Goal: Task Accomplishment & Management: Use online tool/utility

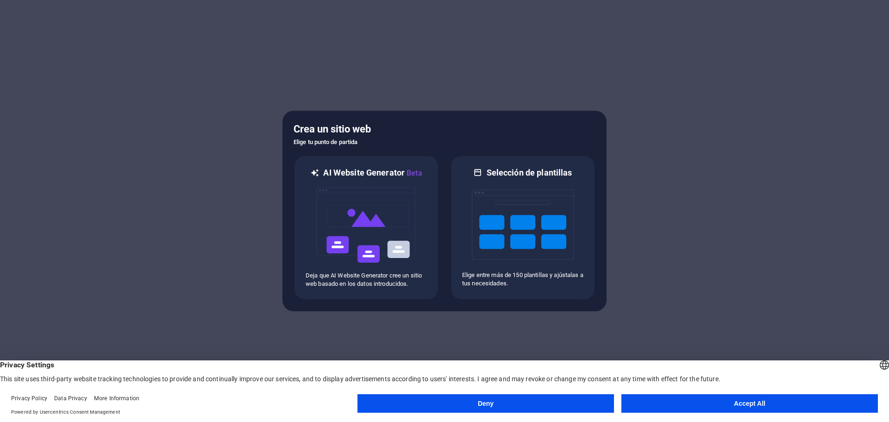
click at [667, 399] on button "Accept All" at bounding box center [750, 403] width 257 height 19
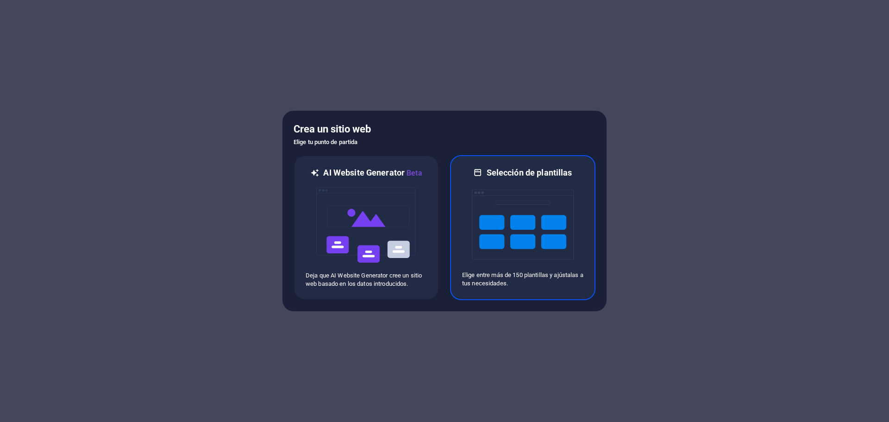
click at [483, 239] on img at bounding box center [523, 224] width 102 height 93
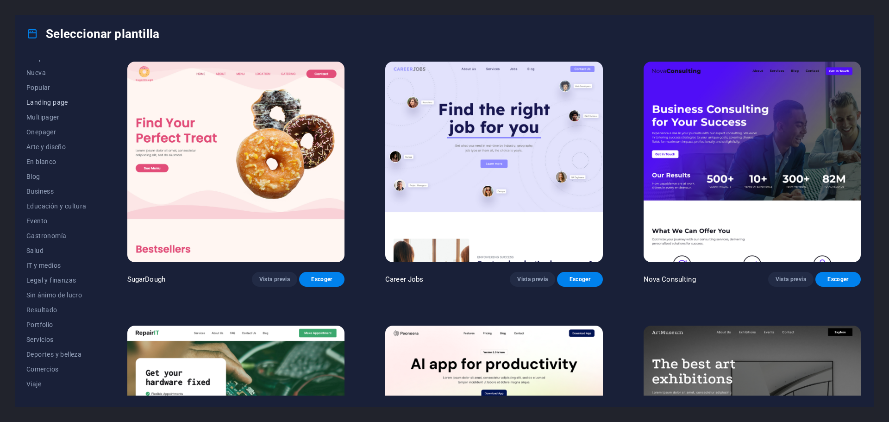
scroll to position [35, 0]
click at [44, 313] on span "Portfolio" at bounding box center [56, 313] width 60 height 7
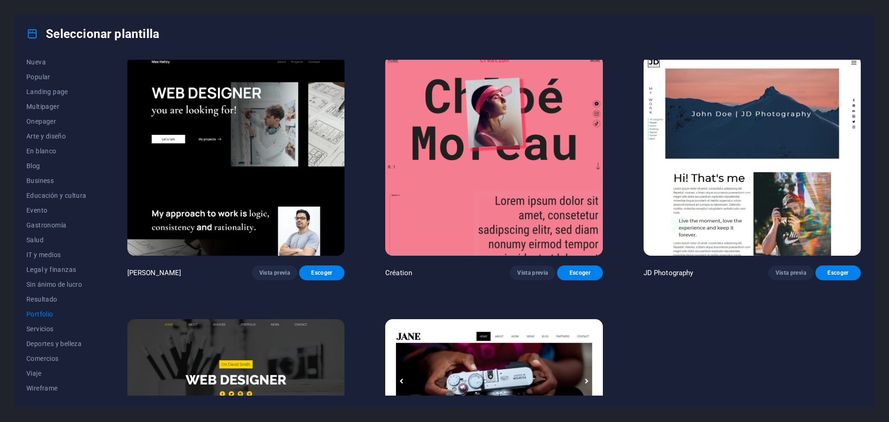
scroll to position [278, 0]
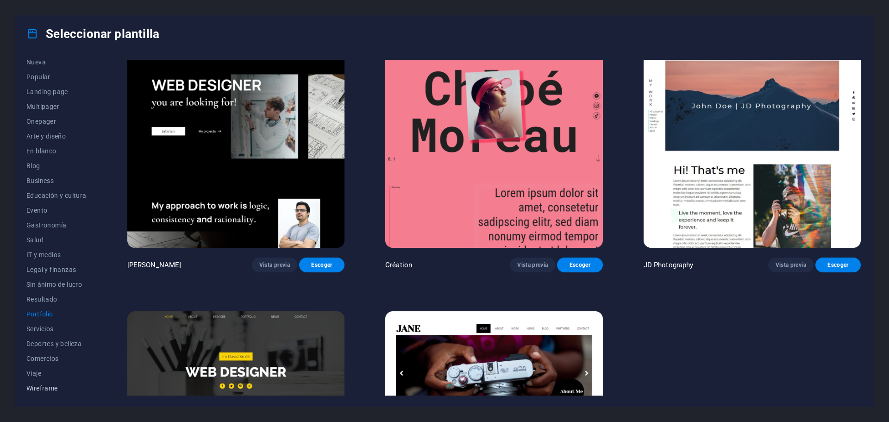
click at [46, 387] on span "Wireframe" at bounding box center [56, 387] width 60 height 7
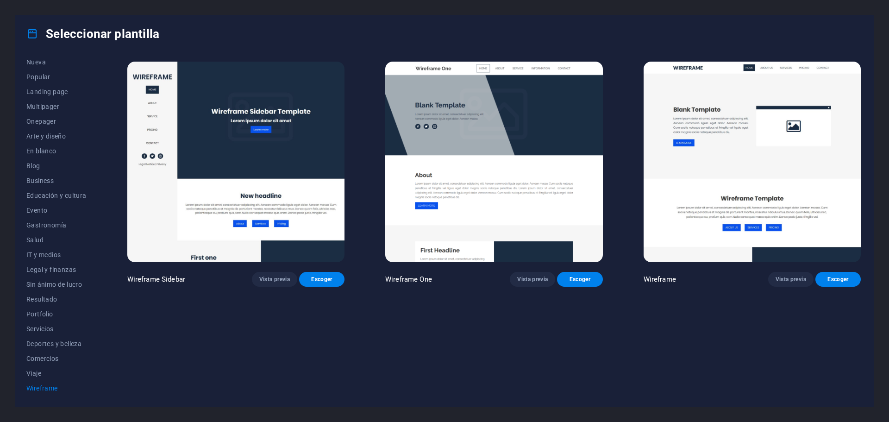
scroll to position [0, 0]
click at [30, 376] on span "Viaje" at bounding box center [56, 373] width 60 height 7
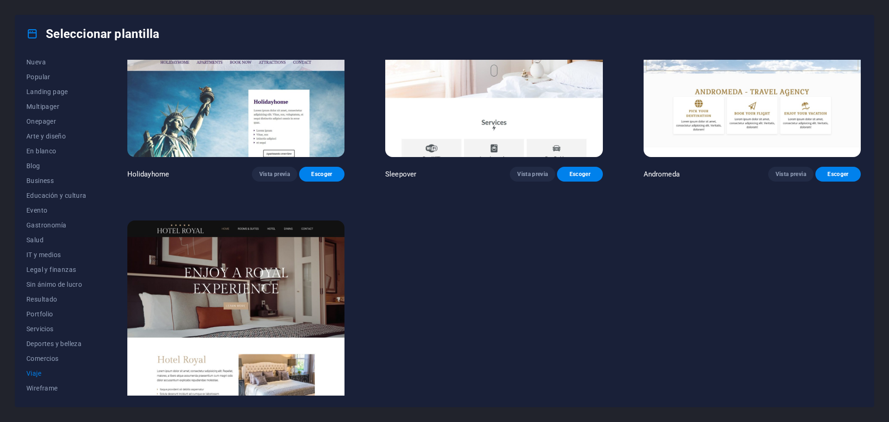
scroll to position [415, 0]
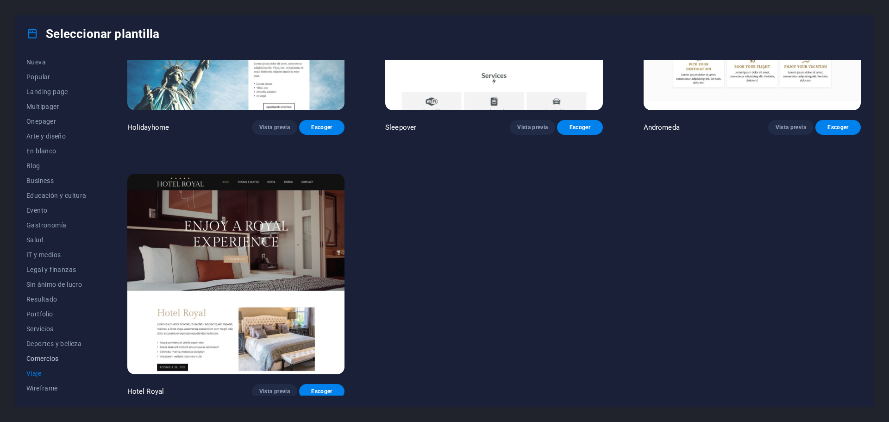
click at [51, 354] on button "Comercios" at bounding box center [56, 358] width 60 height 15
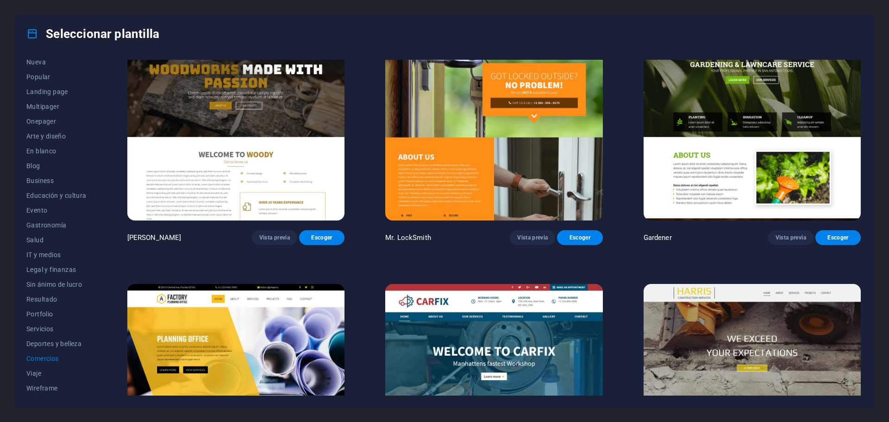
scroll to position [324, 0]
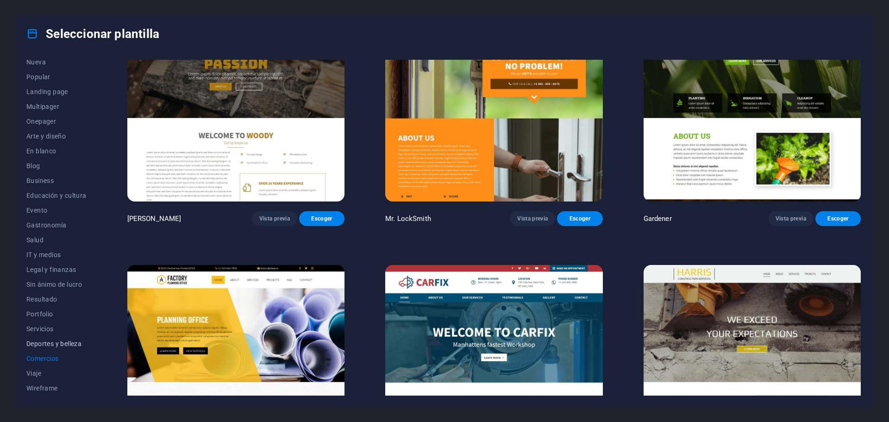
click at [44, 344] on span "Deportes y belleza" at bounding box center [56, 343] width 60 height 7
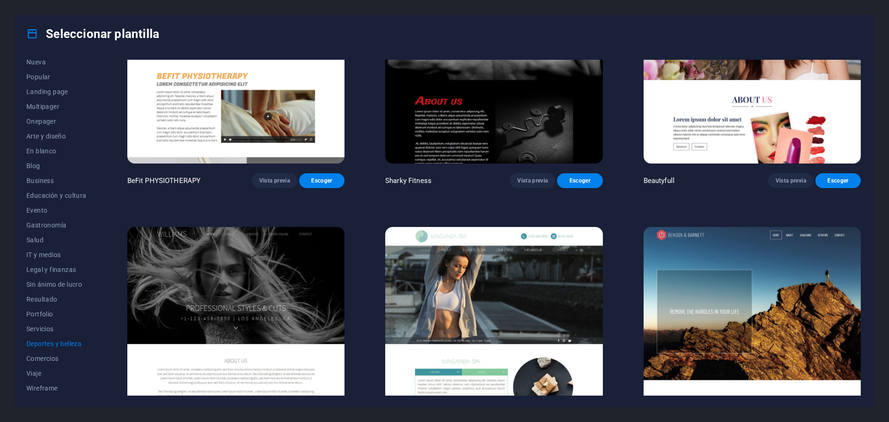
scroll to position [941, 0]
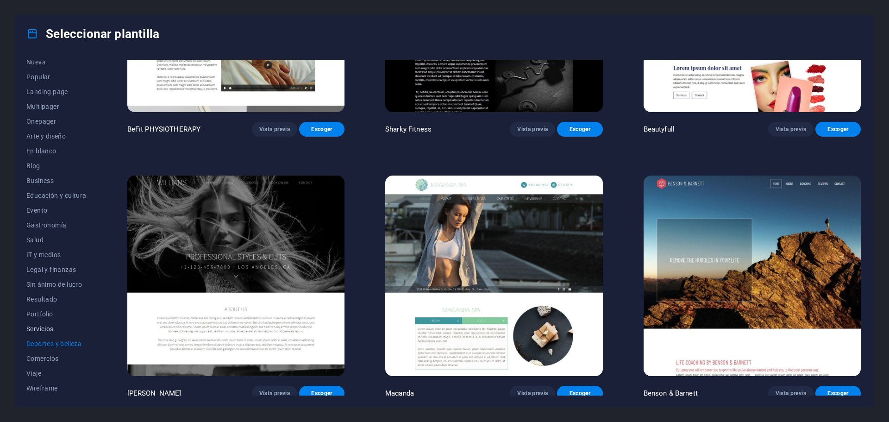
click at [48, 330] on span "Servicios" at bounding box center [56, 328] width 60 height 7
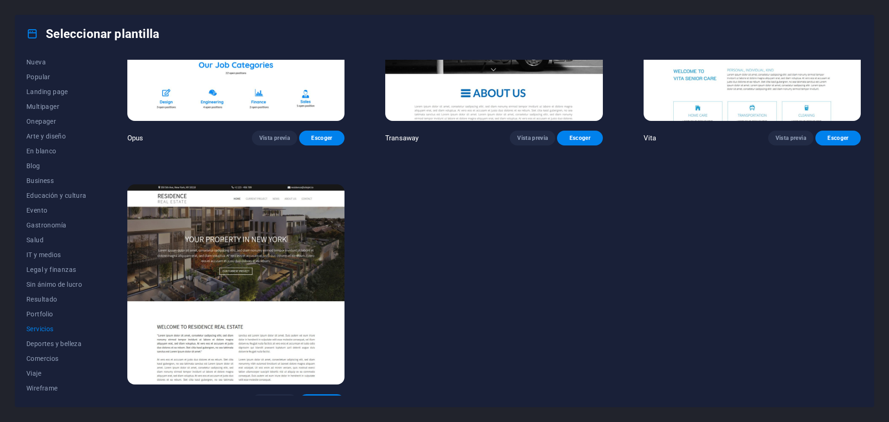
scroll to position [1729, 0]
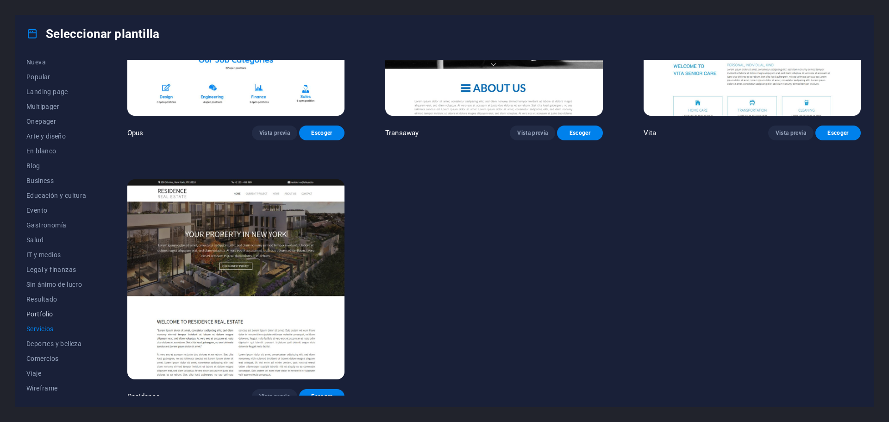
click at [32, 312] on span "Portfolio" at bounding box center [56, 313] width 60 height 7
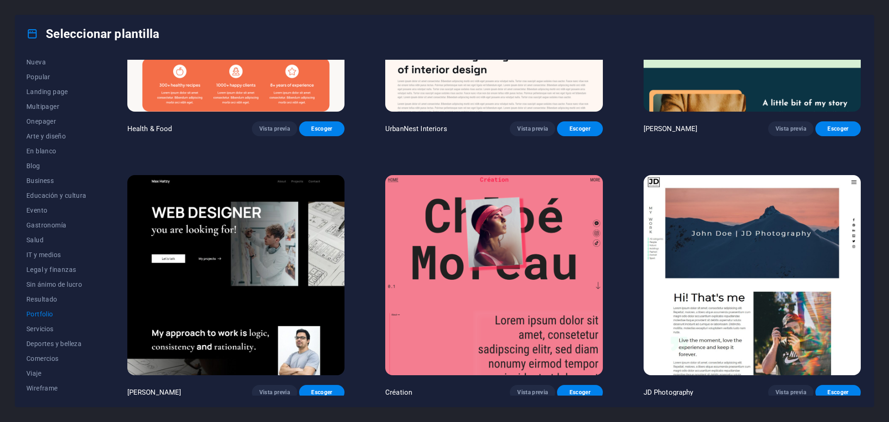
scroll to position [0, 0]
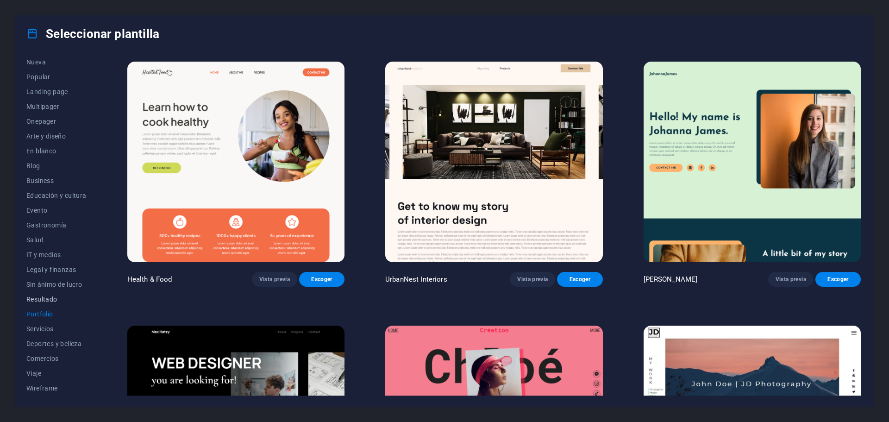
click at [45, 299] on span "Resultado" at bounding box center [56, 298] width 60 height 7
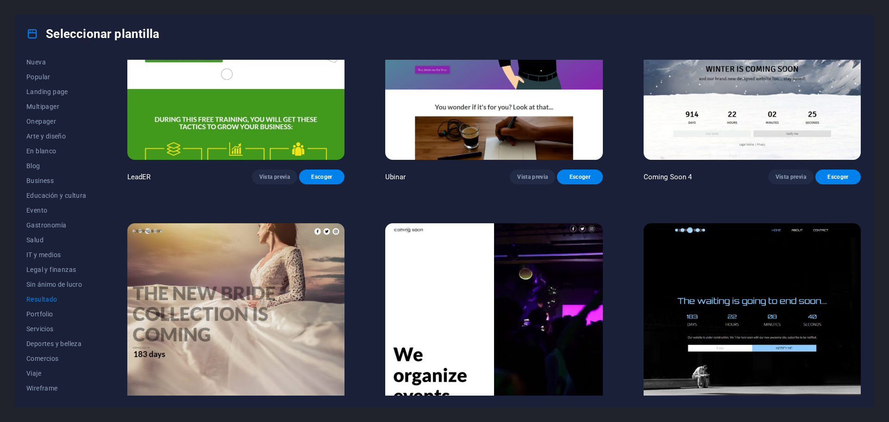
scroll to position [1204, 0]
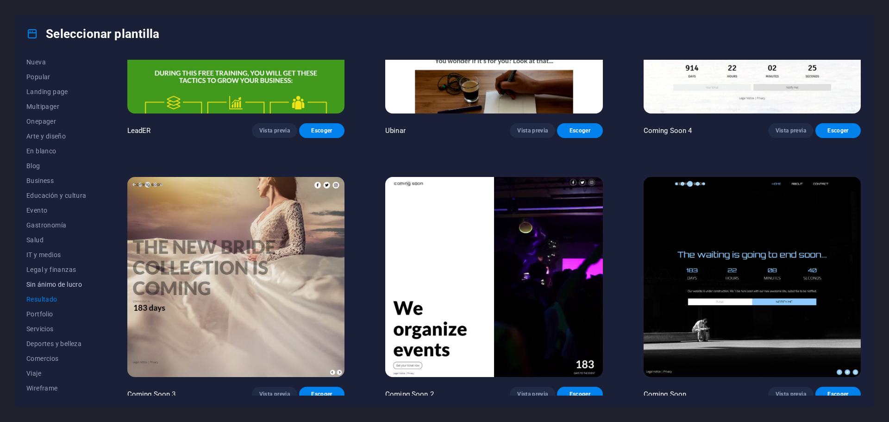
click at [50, 286] on span "Sin ánimo de lucro" at bounding box center [56, 284] width 60 height 7
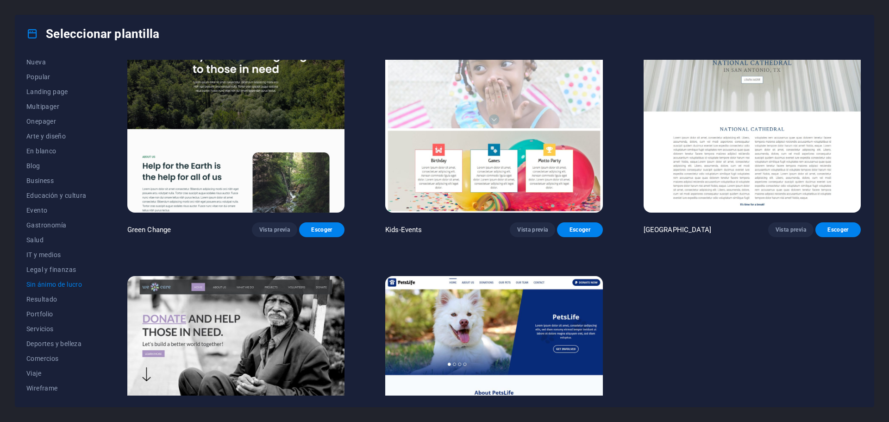
scroll to position [0, 0]
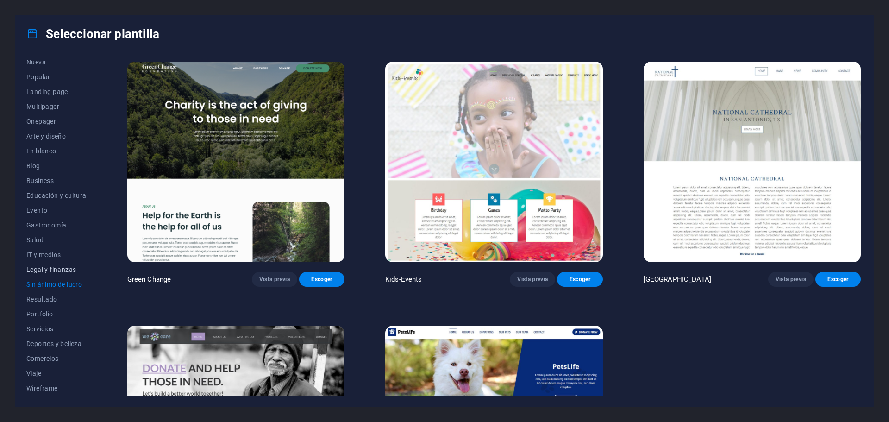
click at [61, 270] on span "Legal y finanzas" at bounding box center [56, 269] width 60 height 7
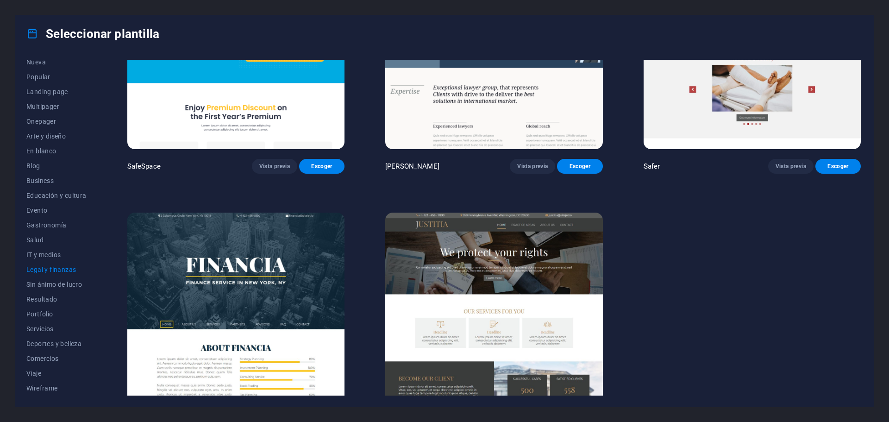
scroll to position [153, 0]
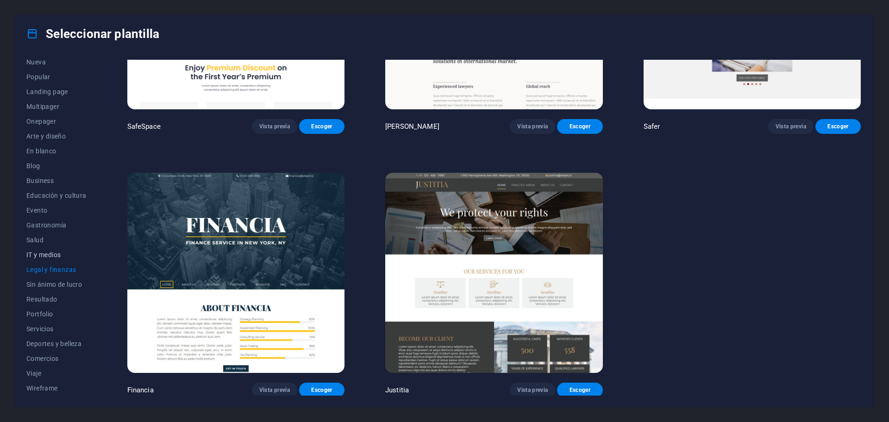
click at [59, 255] on span "IT y medios" at bounding box center [56, 254] width 60 height 7
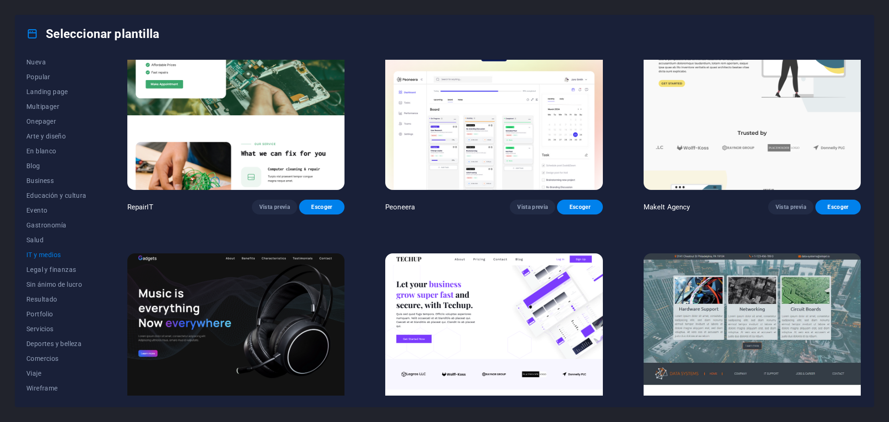
scroll to position [0, 0]
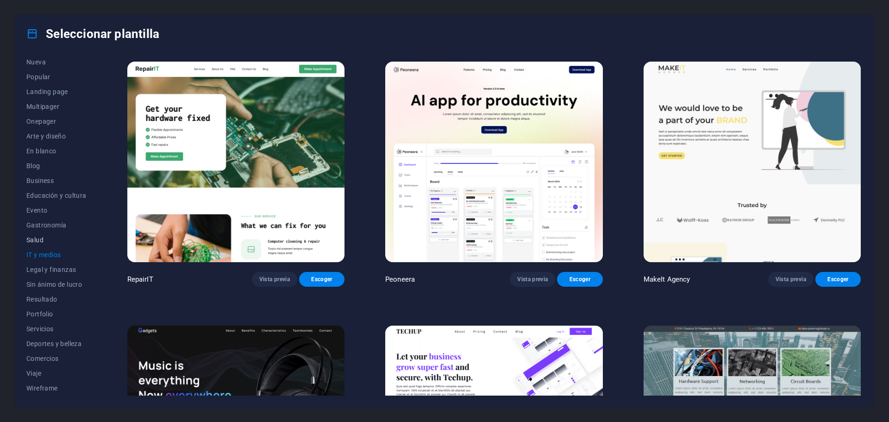
click at [38, 238] on span "Salud" at bounding box center [56, 239] width 60 height 7
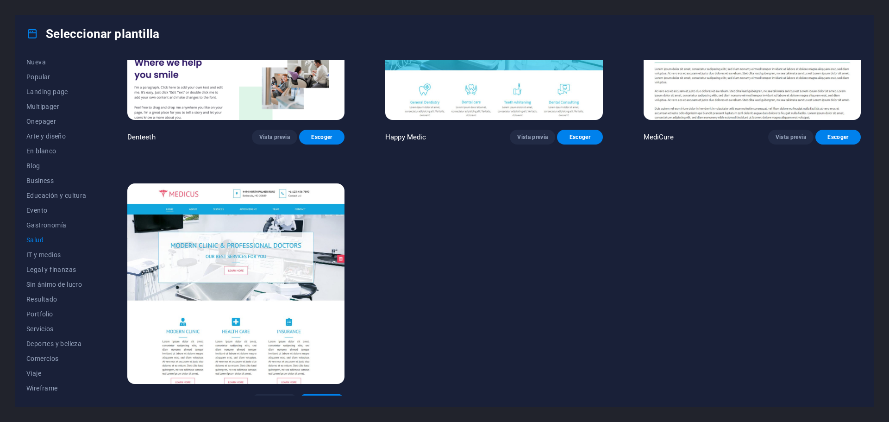
scroll to position [415, 0]
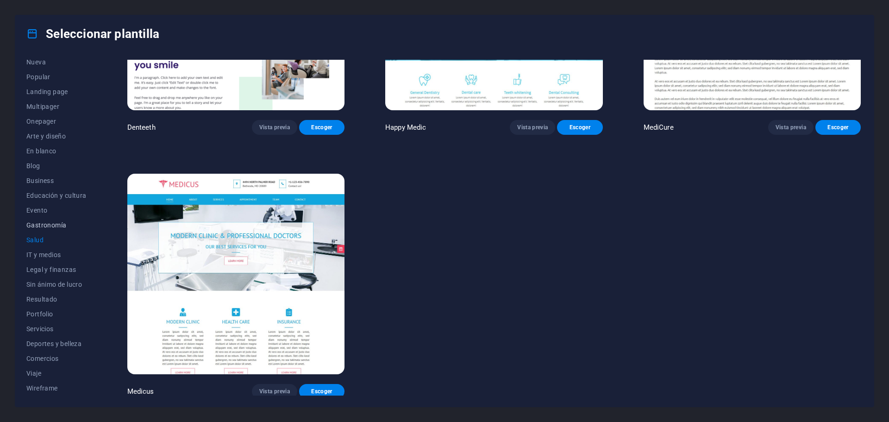
click at [46, 223] on span "Gastronomía" at bounding box center [56, 224] width 60 height 7
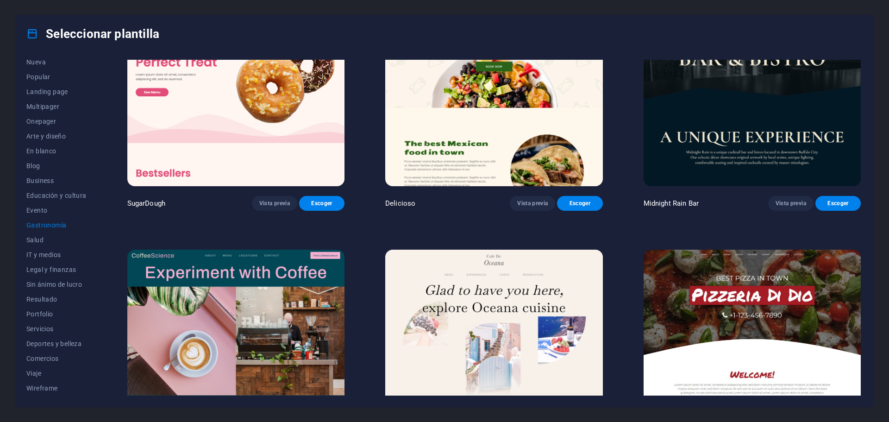
scroll to position [0, 0]
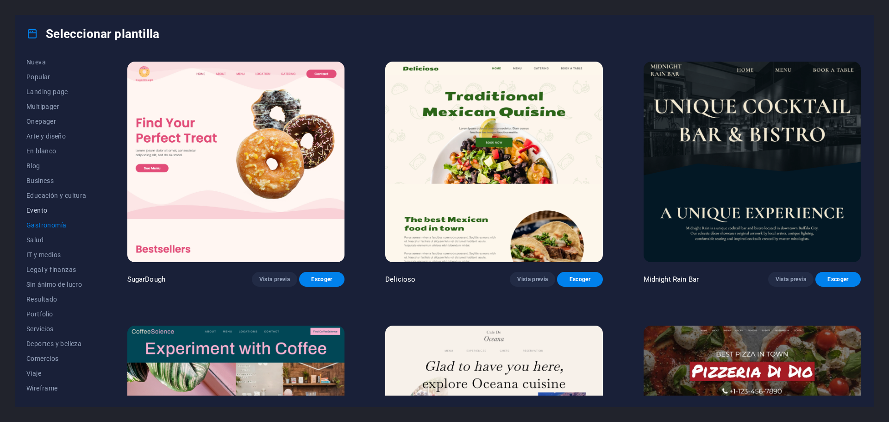
click at [44, 212] on span "Evento" at bounding box center [56, 210] width 60 height 7
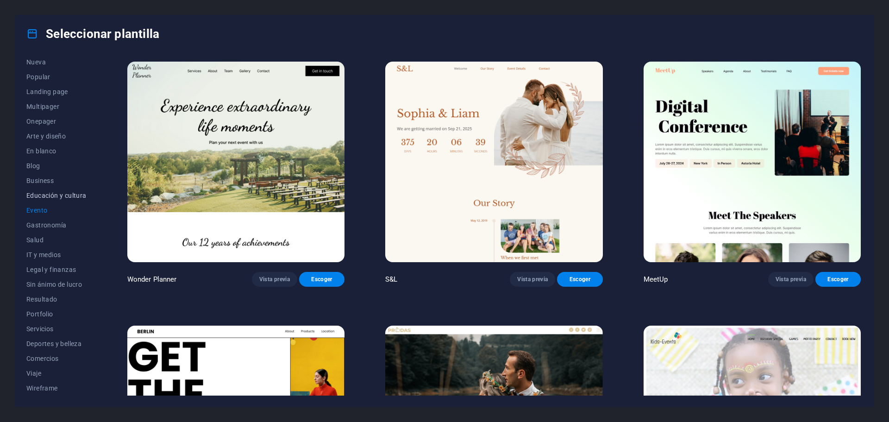
click at [78, 195] on span "Educación y cultura" at bounding box center [56, 195] width 60 height 7
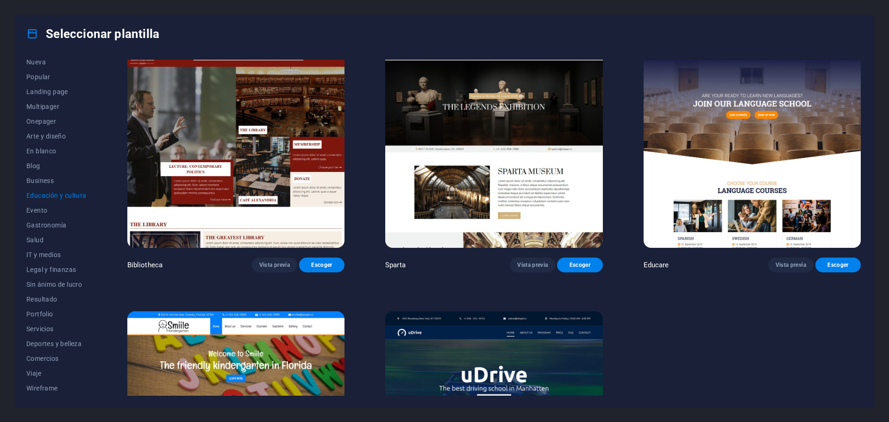
scroll to position [415, 0]
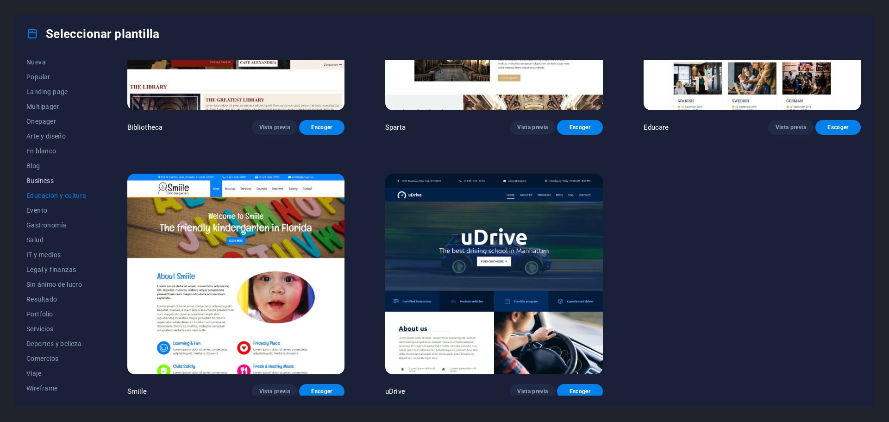
click at [33, 182] on span "Business" at bounding box center [56, 180] width 60 height 7
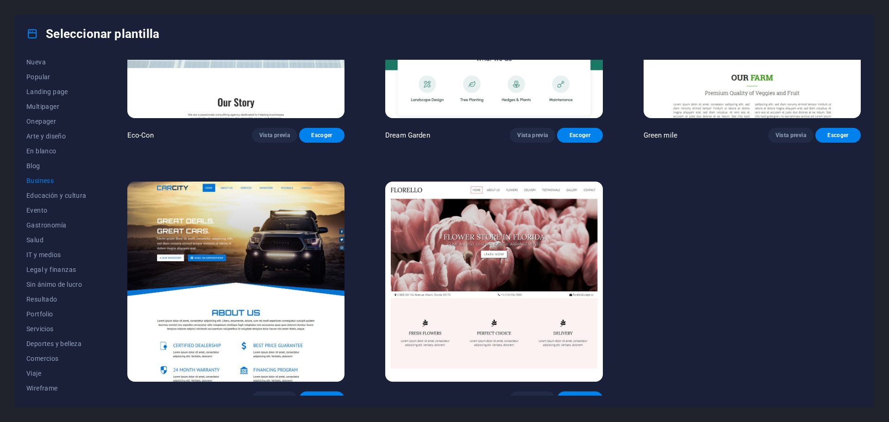
scroll to position [153, 0]
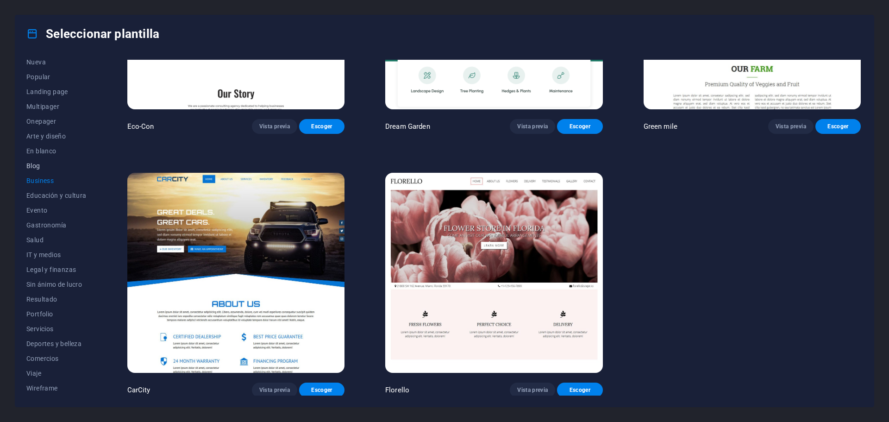
click at [37, 160] on button "Blog" at bounding box center [56, 165] width 60 height 15
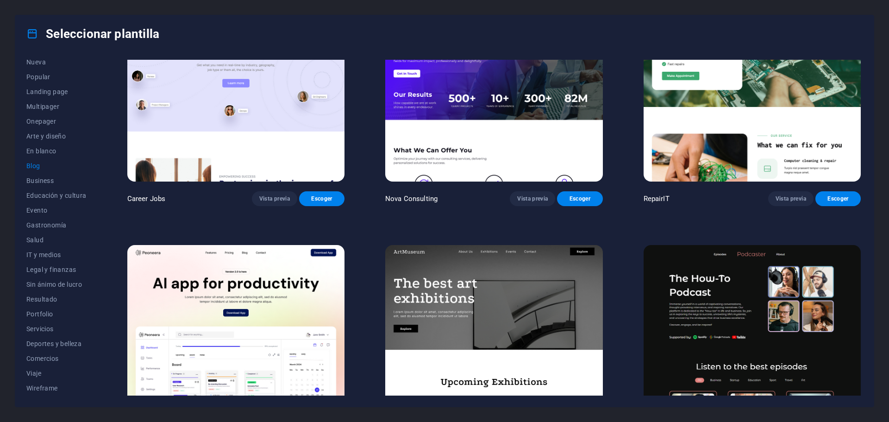
scroll to position [93, 0]
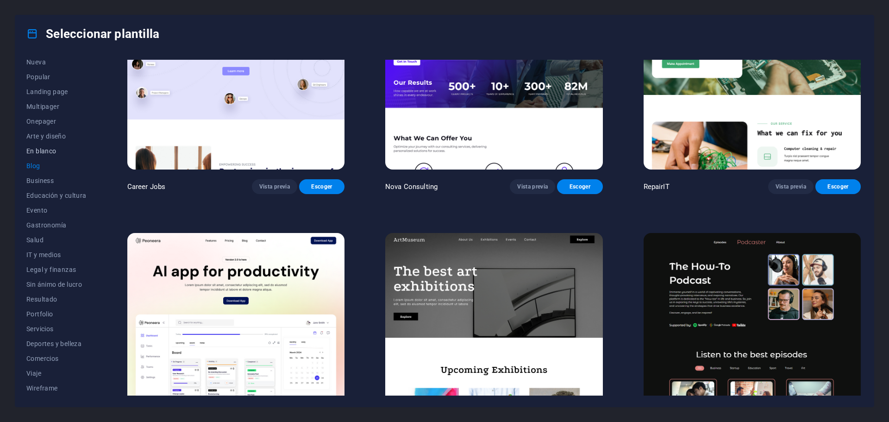
click at [39, 153] on span "En blanco" at bounding box center [56, 150] width 60 height 7
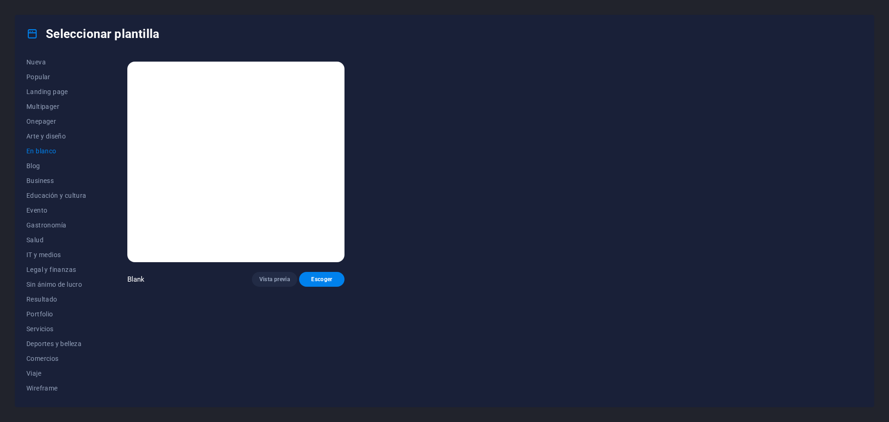
scroll to position [0, 0]
click at [33, 138] on span "Arte y diseño" at bounding box center [56, 135] width 60 height 7
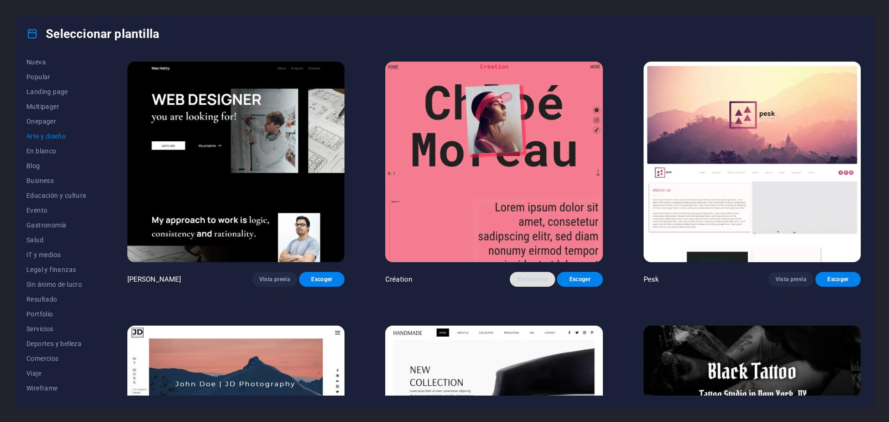
click at [533, 278] on span "Vista previa" at bounding box center [532, 279] width 31 height 7
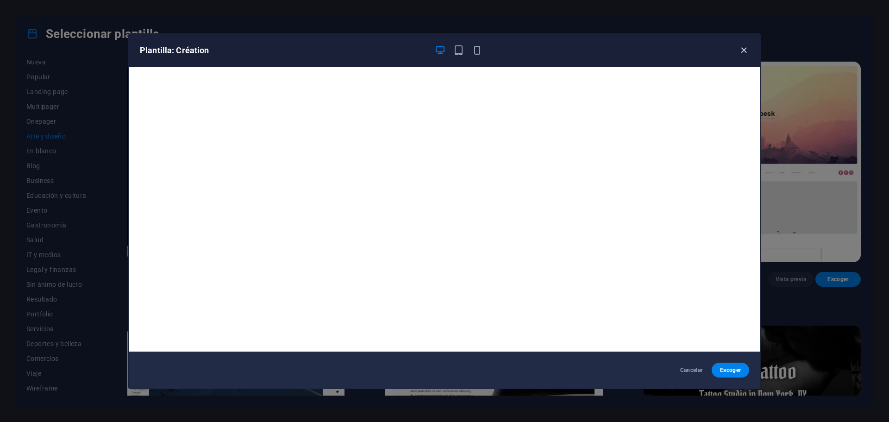
click at [748, 47] on icon "button" at bounding box center [744, 50] width 11 height 11
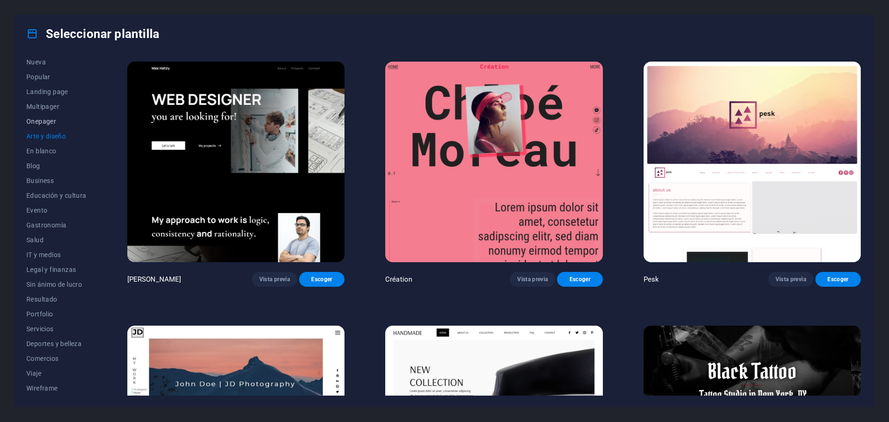
click at [50, 121] on span "Onepager" at bounding box center [56, 121] width 60 height 7
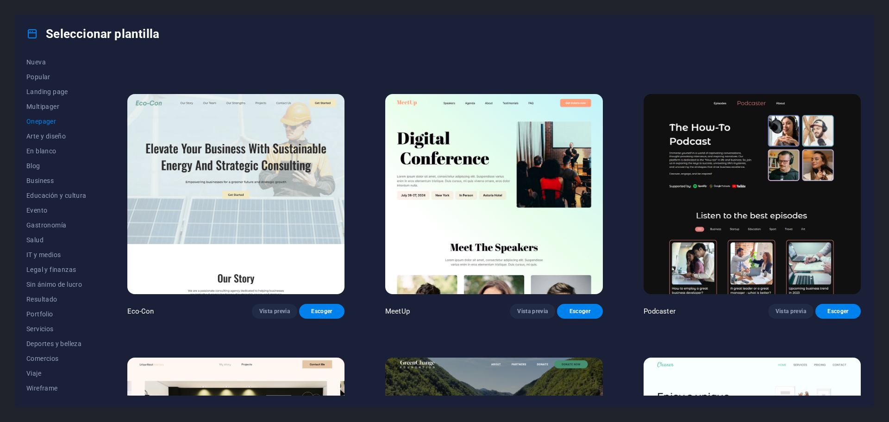
scroll to position [324, 0]
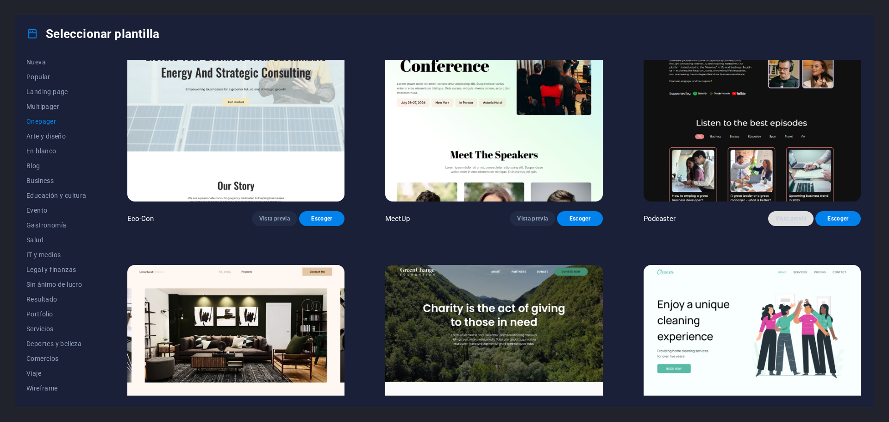
click at [776, 215] on span "Vista previa" at bounding box center [791, 218] width 31 height 7
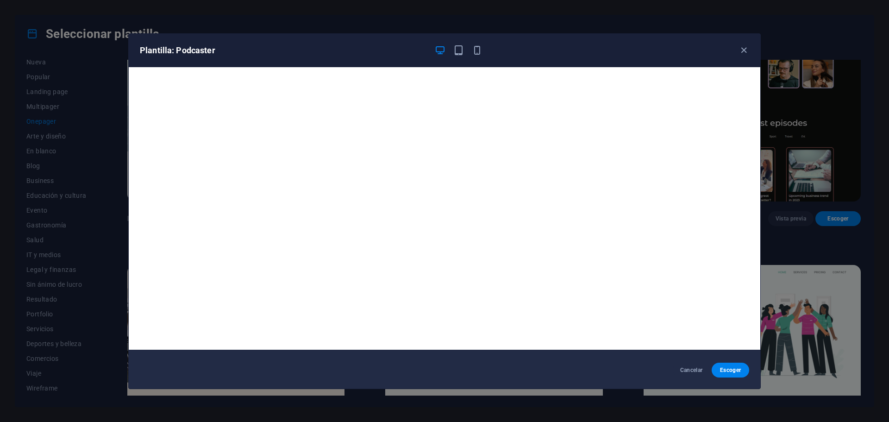
scroll to position [2, 0]
click at [676, 369] on button "Cancelar" at bounding box center [692, 370] width 38 height 15
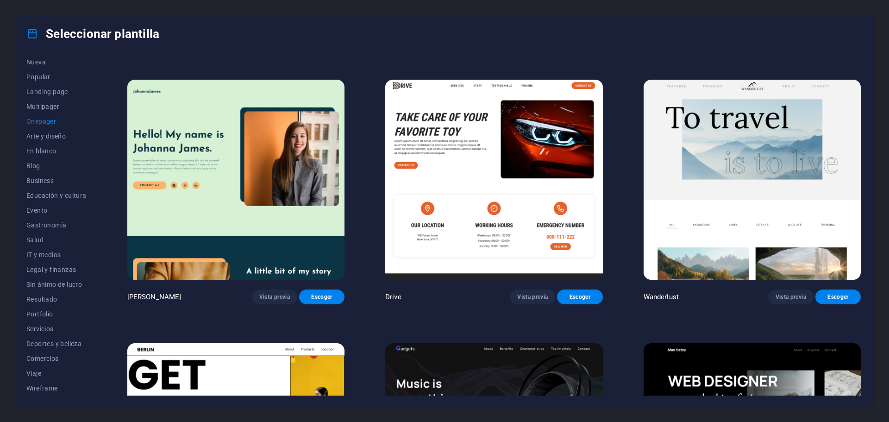
scroll to position [787, 0]
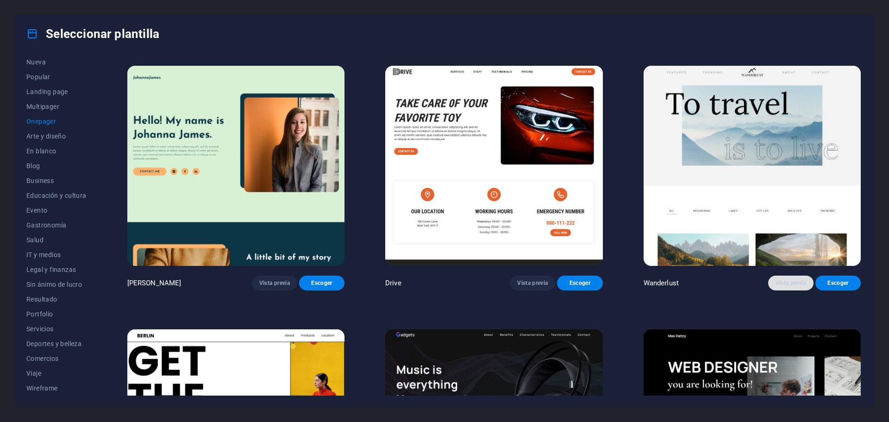
click at [787, 279] on span "Vista previa" at bounding box center [791, 282] width 31 height 7
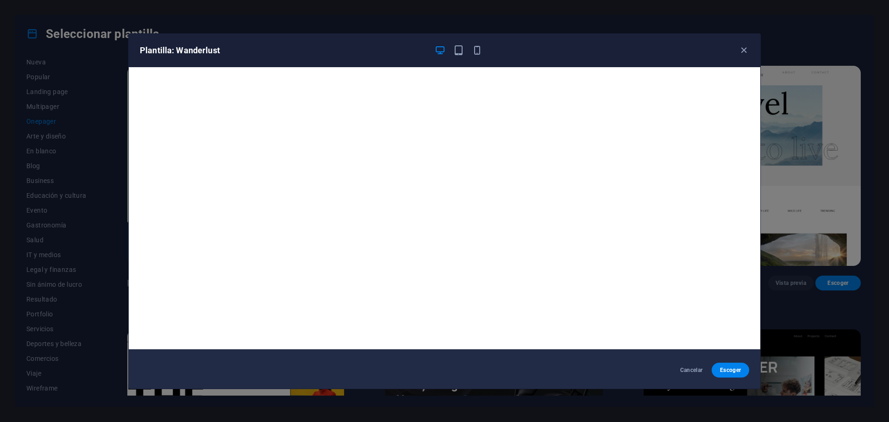
scroll to position [0, 0]
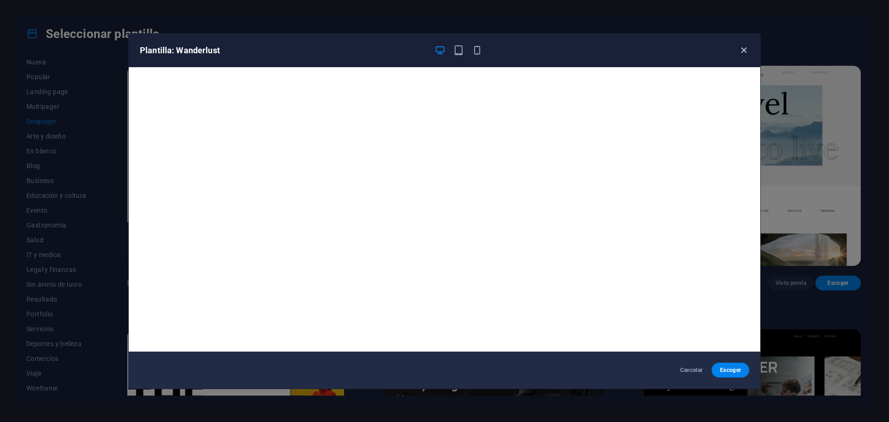
click at [747, 50] on icon "button" at bounding box center [744, 50] width 11 height 11
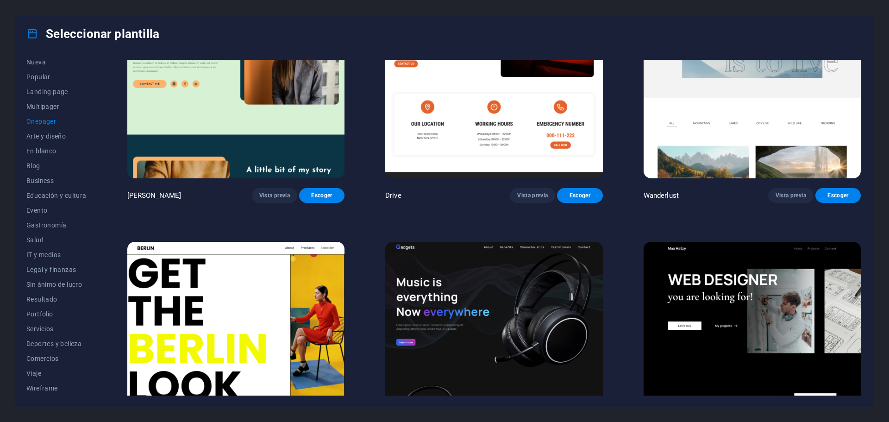
scroll to position [1065, 0]
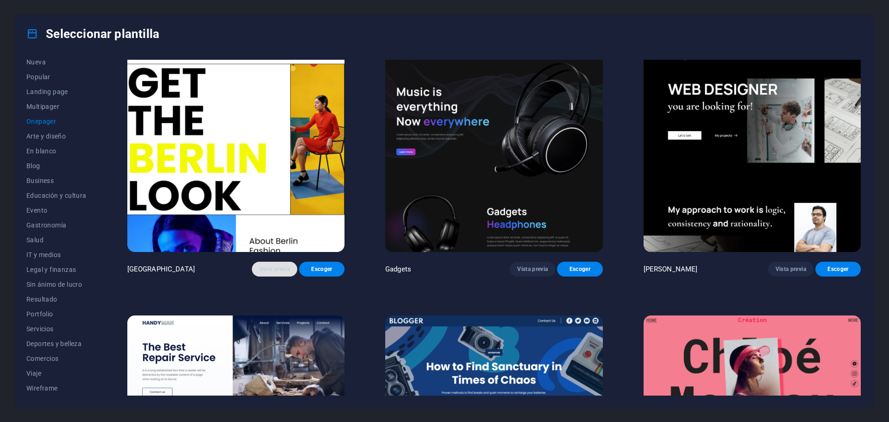
click at [271, 267] on span "Vista previa" at bounding box center [274, 268] width 31 height 7
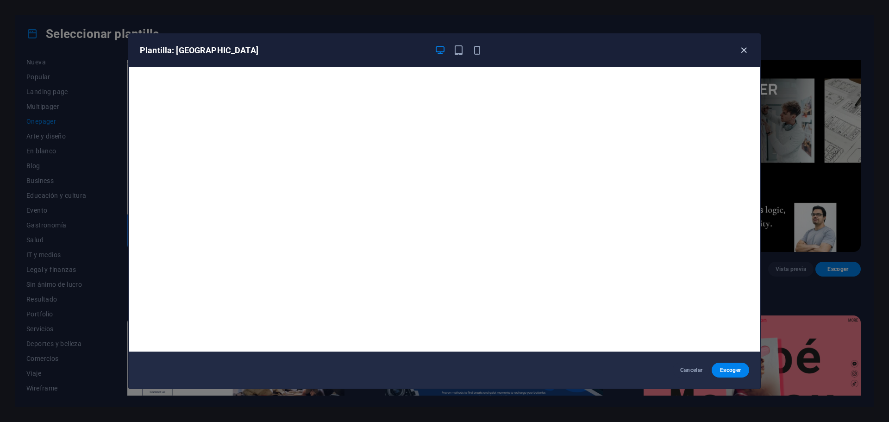
click at [744, 50] on icon "button" at bounding box center [744, 50] width 11 height 11
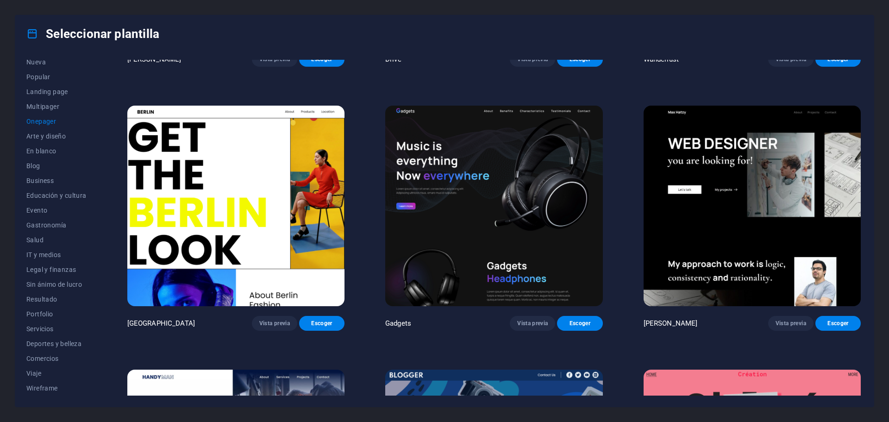
scroll to position [973, 0]
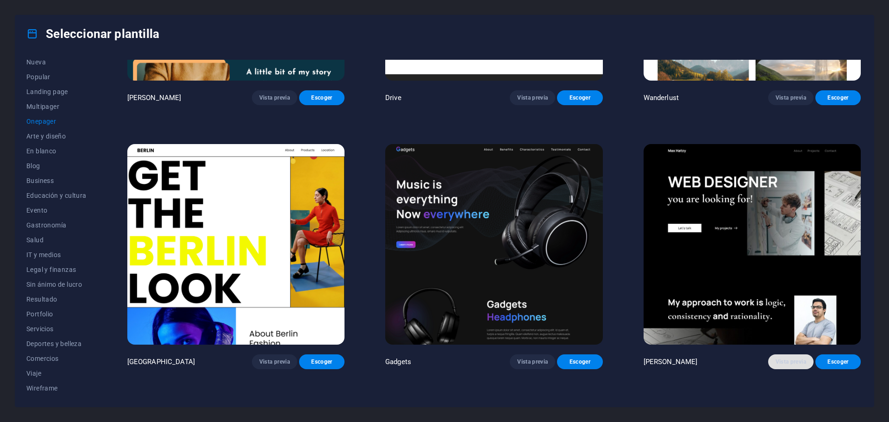
click at [779, 358] on span "Vista previa" at bounding box center [791, 361] width 31 height 7
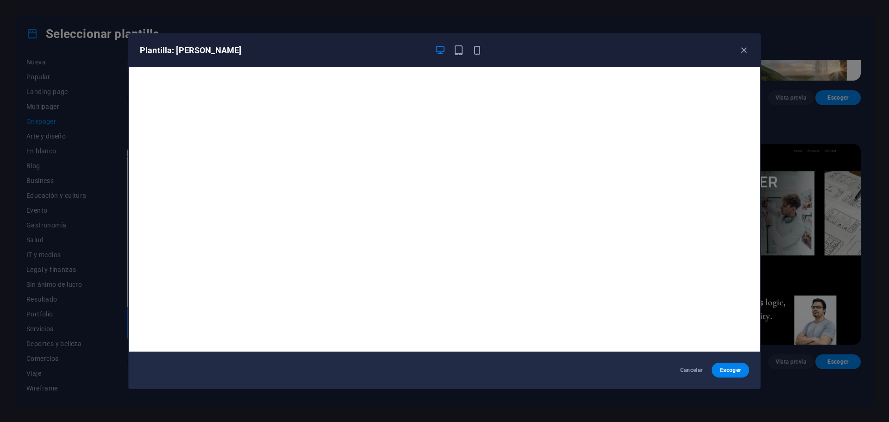
scroll to position [2, 0]
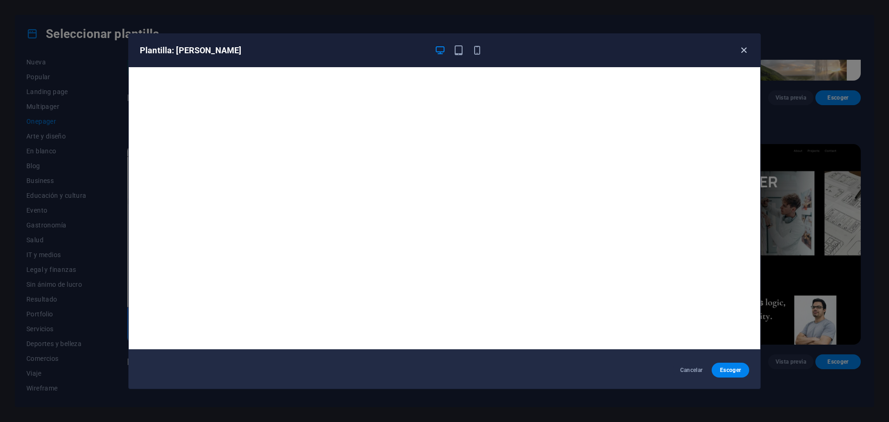
click at [740, 55] on icon "button" at bounding box center [744, 50] width 11 height 11
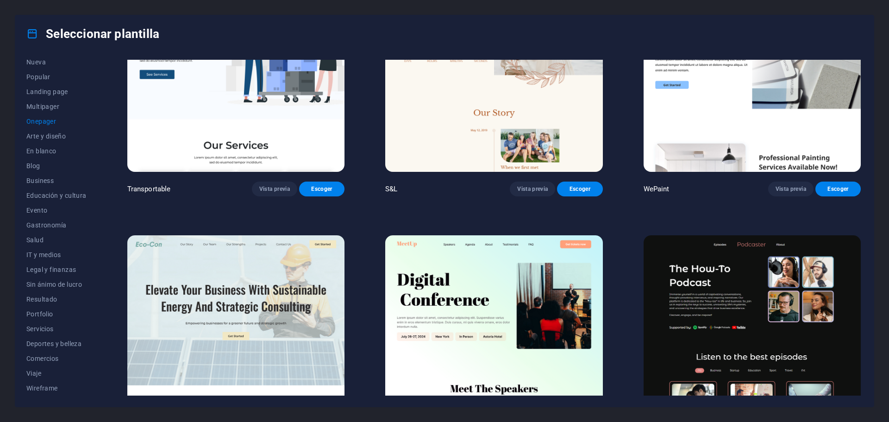
scroll to position [0, 0]
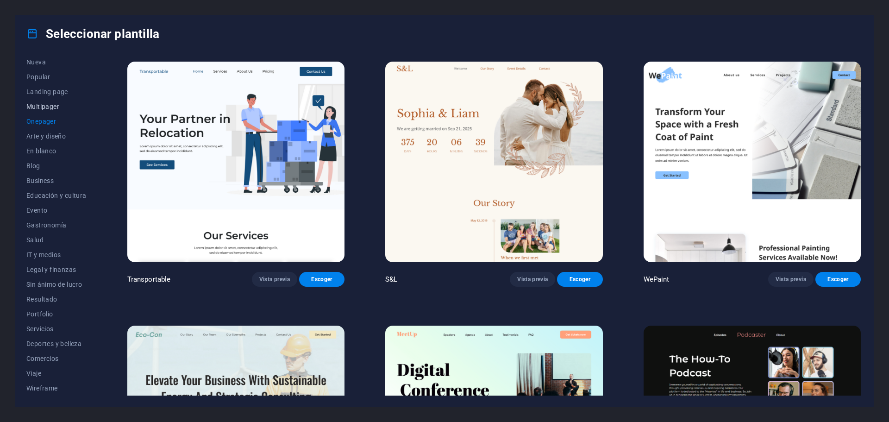
click at [34, 104] on span "Multipager" at bounding box center [56, 106] width 60 height 7
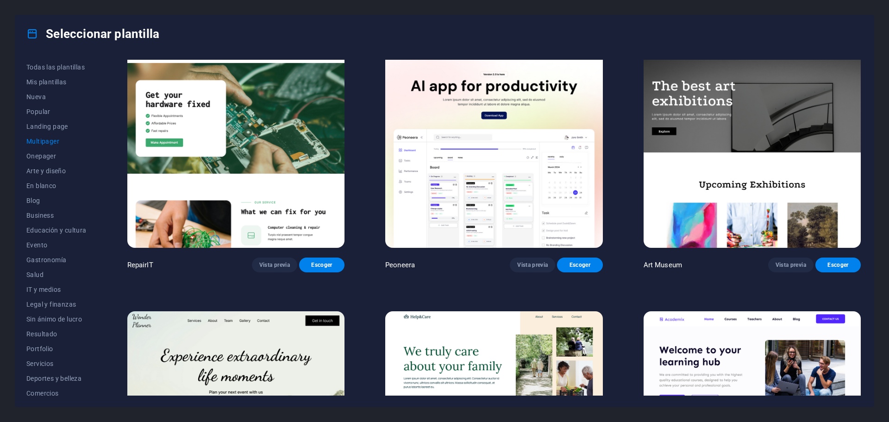
scroll to position [463, 0]
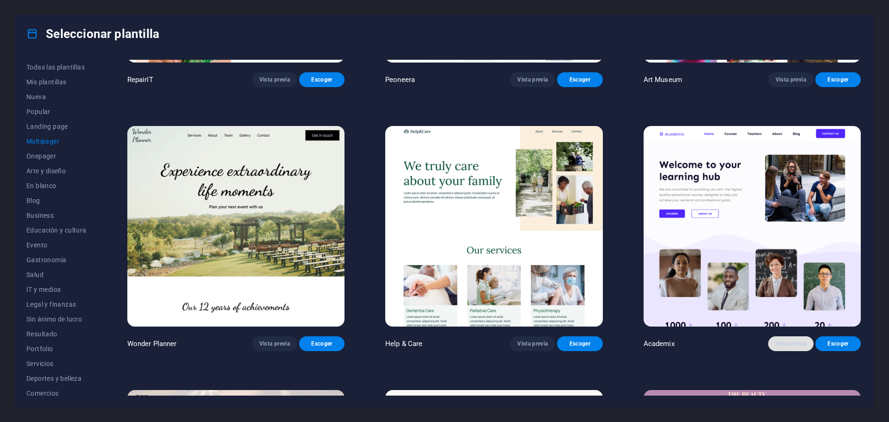
click at [787, 340] on span "Vista previa" at bounding box center [791, 343] width 31 height 7
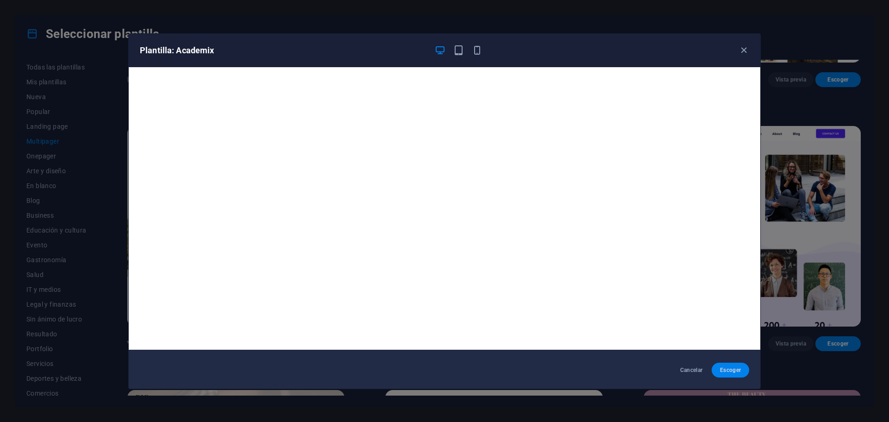
scroll to position [2, 0]
click at [686, 363] on button "Cancelar" at bounding box center [692, 370] width 38 height 15
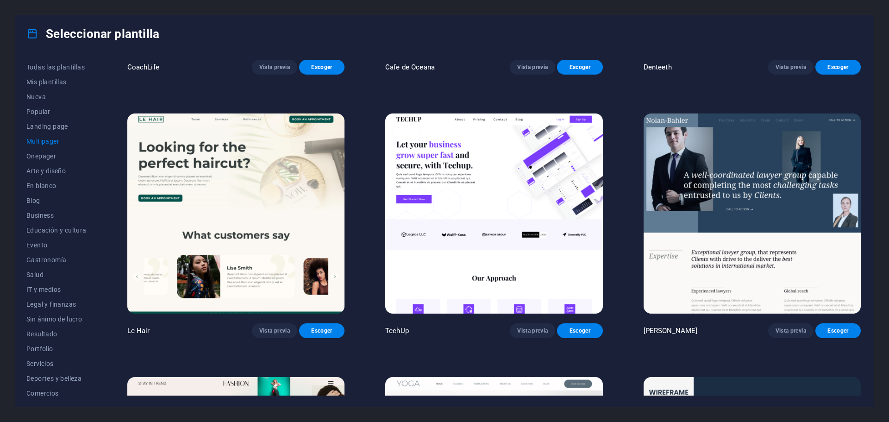
scroll to position [2362, 0]
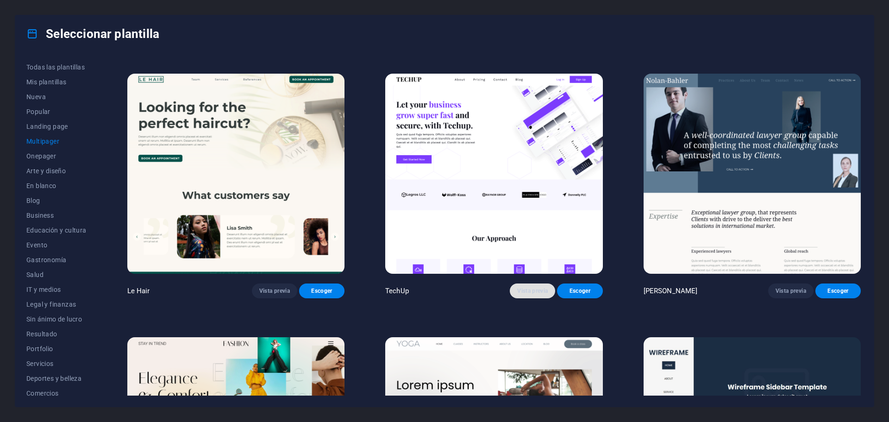
click at [515, 283] on button "Vista previa" at bounding box center [532, 290] width 45 height 15
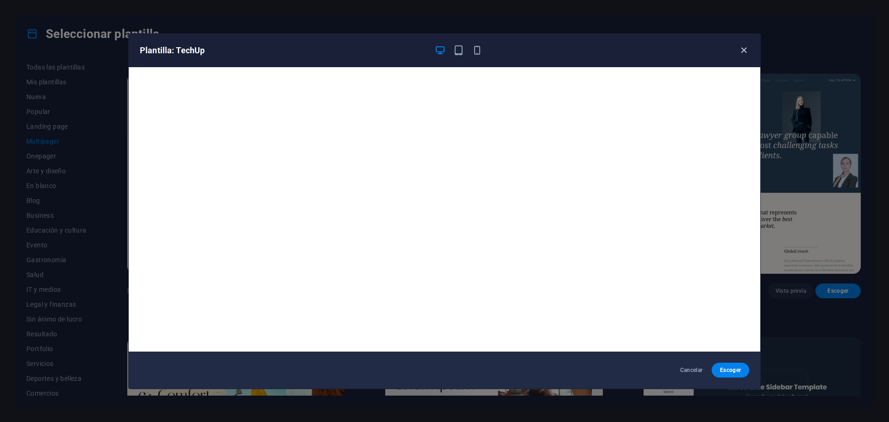
click at [747, 50] on icon "button" at bounding box center [744, 50] width 11 height 11
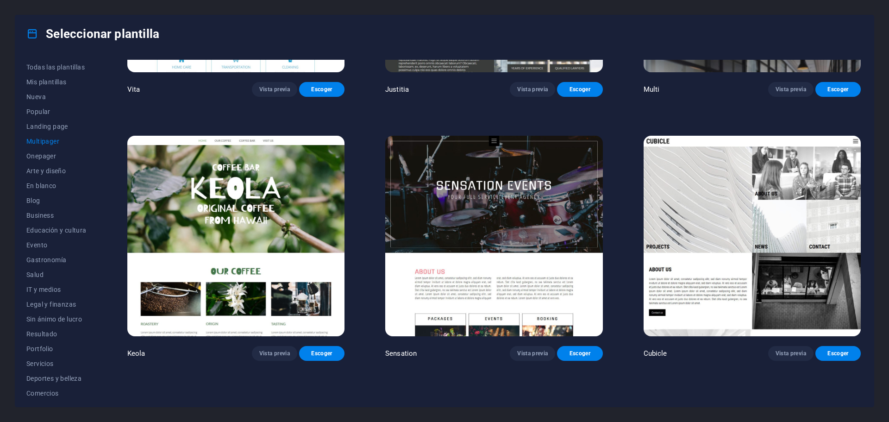
scroll to position [5670, 0]
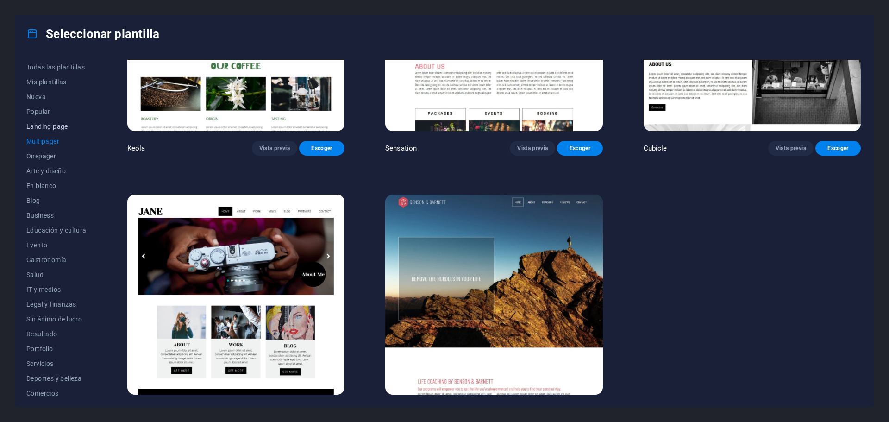
click at [41, 126] on span "Landing page" at bounding box center [56, 126] width 60 height 7
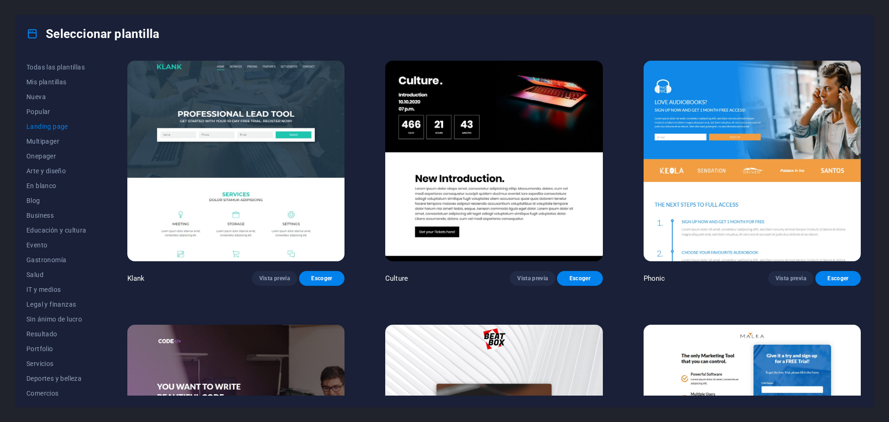
scroll to position [0, 0]
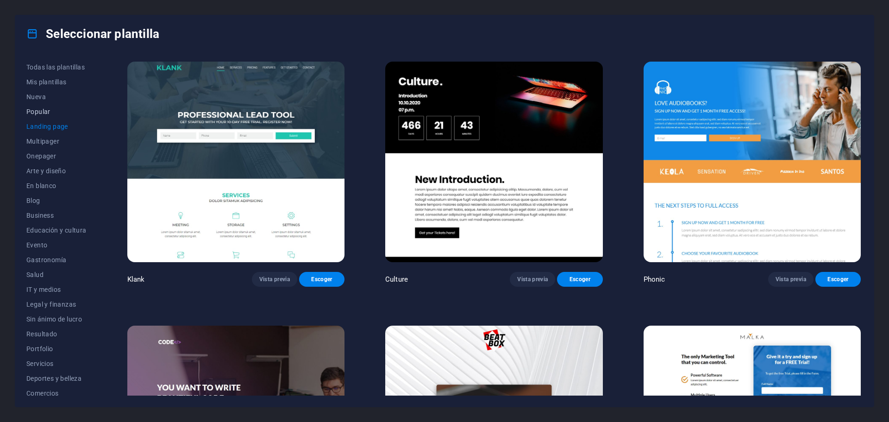
click at [39, 108] on span "Popular" at bounding box center [56, 111] width 60 height 7
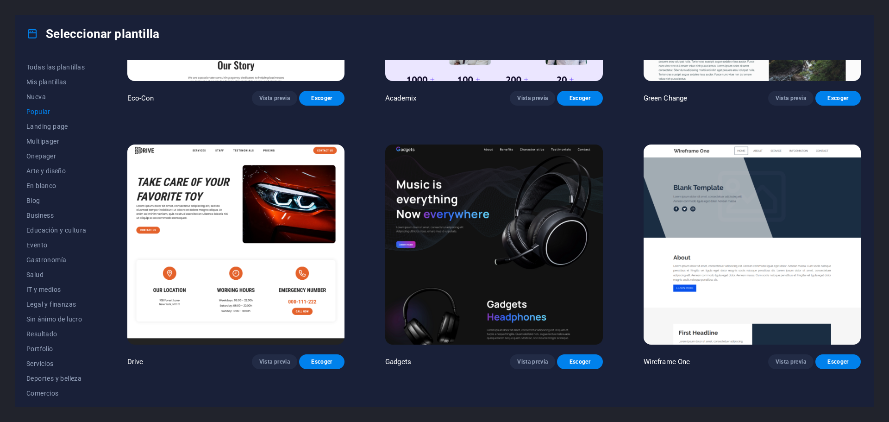
scroll to position [741, 0]
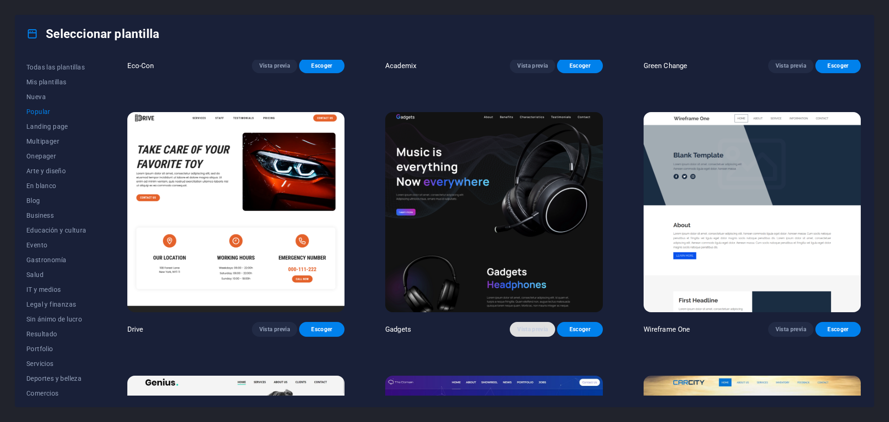
click at [527, 326] on span "Vista previa" at bounding box center [532, 329] width 31 height 7
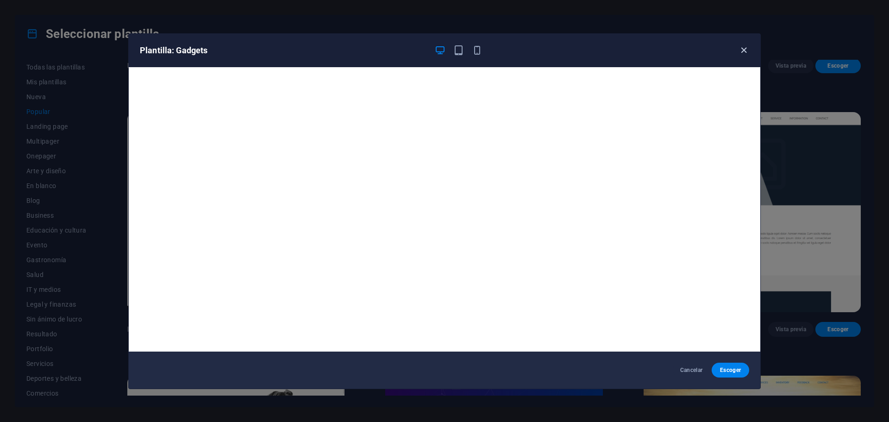
click at [740, 50] on icon "button" at bounding box center [744, 50] width 11 height 11
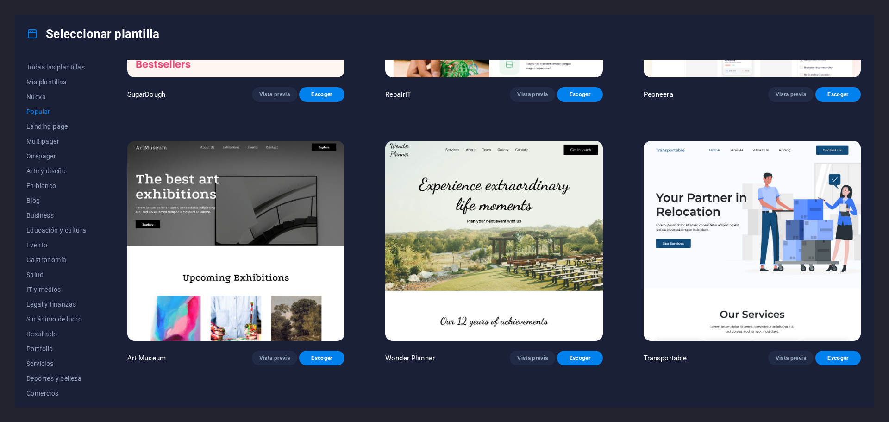
scroll to position [0, 0]
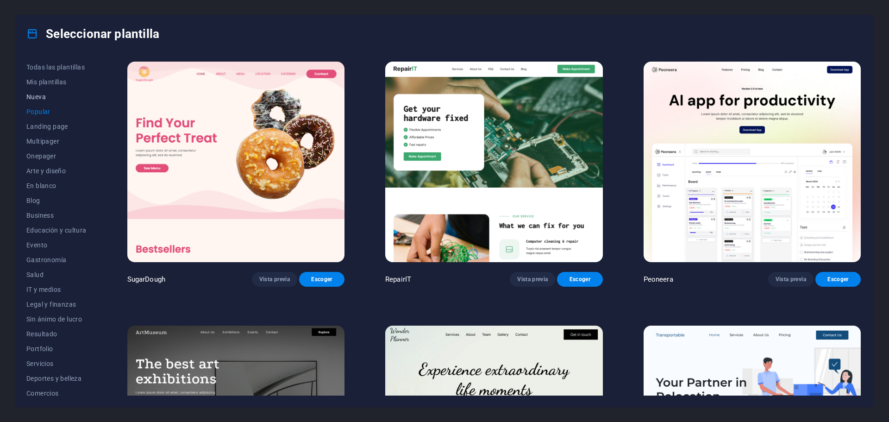
click at [32, 98] on span "Nueva" at bounding box center [56, 96] width 60 height 7
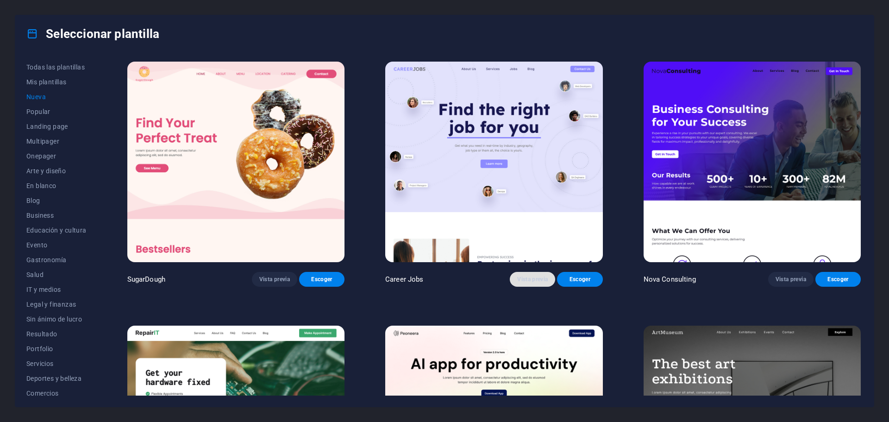
click at [519, 278] on span "Vista previa" at bounding box center [532, 279] width 31 height 7
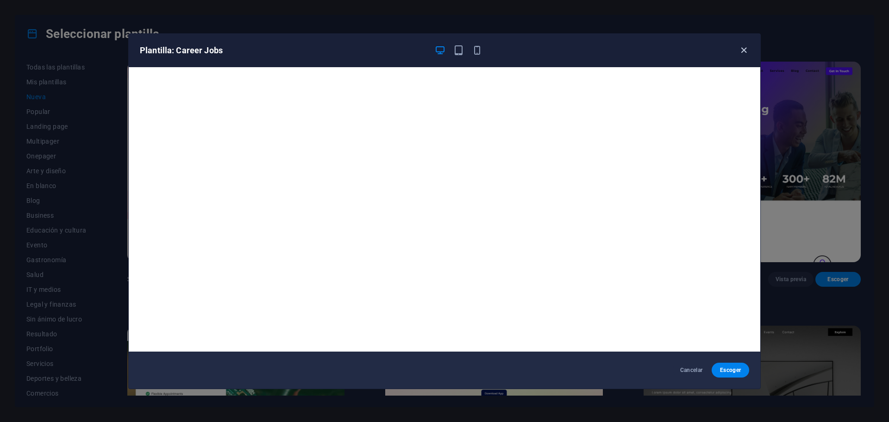
click at [740, 47] on icon "button" at bounding box center [744, 50] width 11 height 11
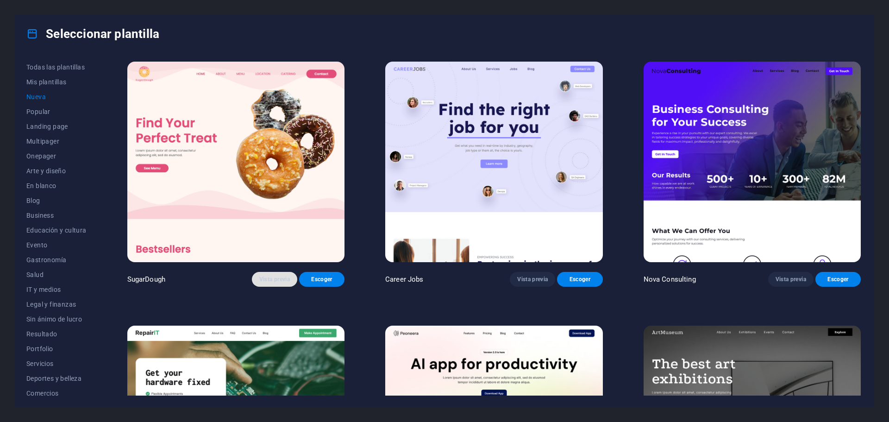
click at [261, 277] on span "Vista previa" at bounding box center [274, 279] width 31 height 7
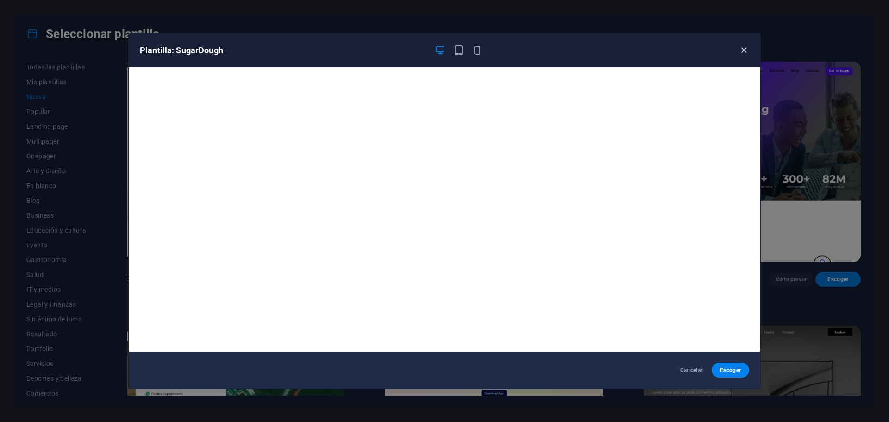
click at [742, 51] on icon "button" at bounding box center [744, 50] width 11 height 11
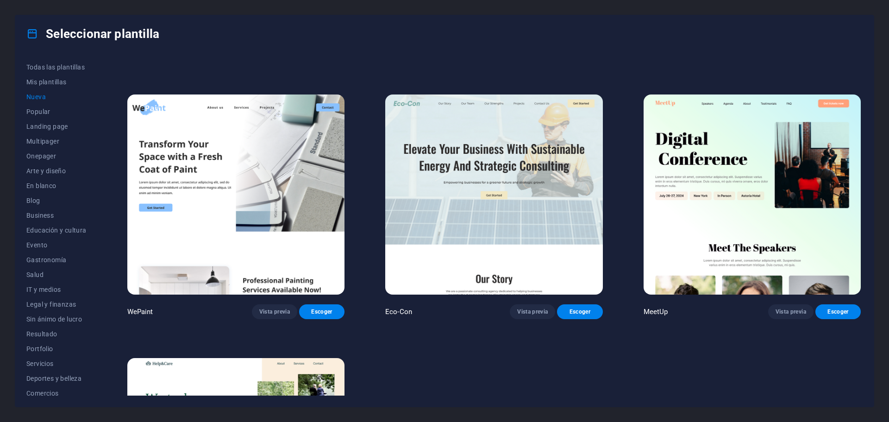
scroll to position [756, 0]
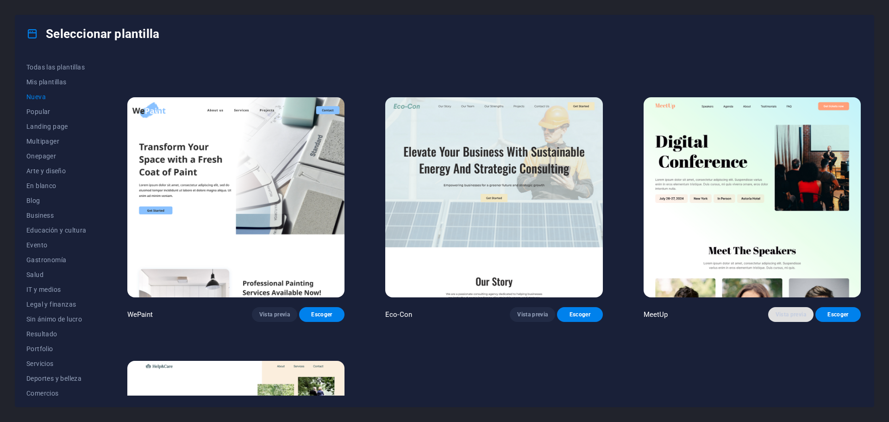
click at [786, 311] on span "Vista previa" at bounding box center [791, 314] width 31 height 7
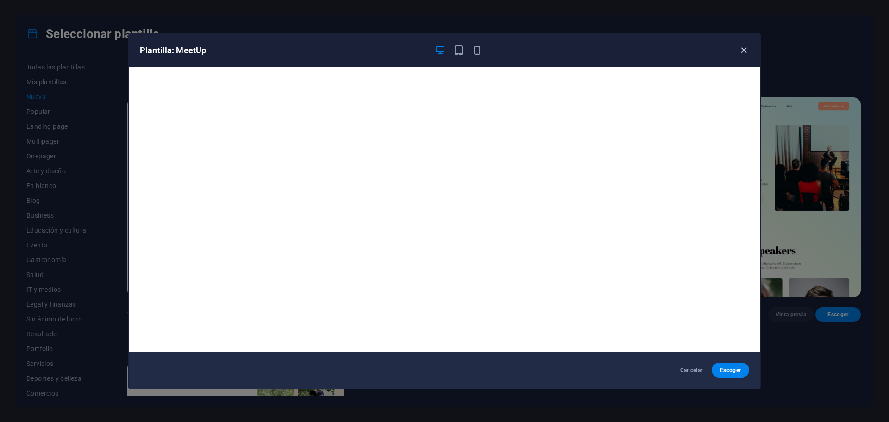
click at [743, 45] on icon "button" at bounding box center [744, 50] width 11 height 11
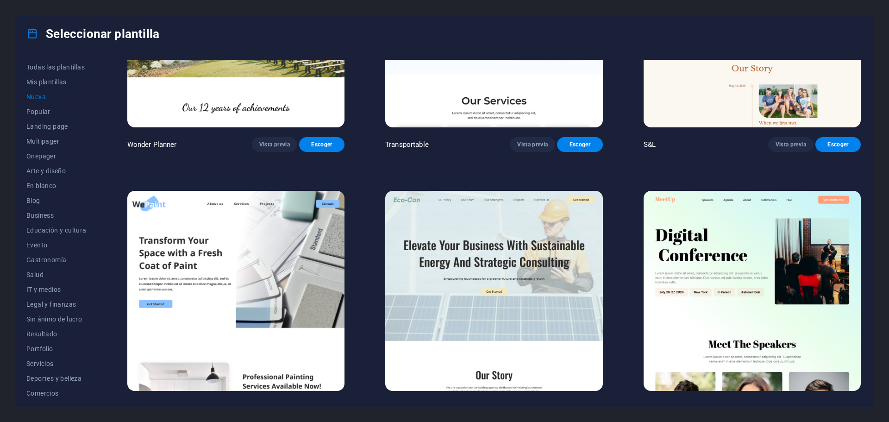
scroll to position [571, 0]
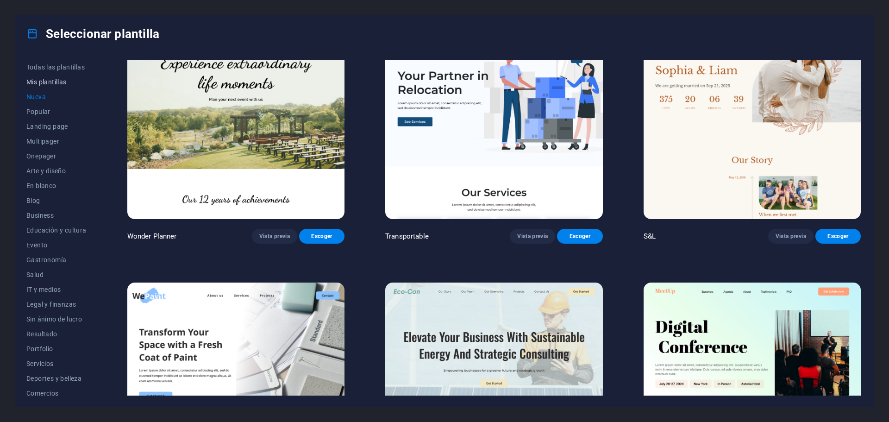
click at [41, 79] on span "Mis plantillas" at bounding box center [56, 81] width 60 height 7
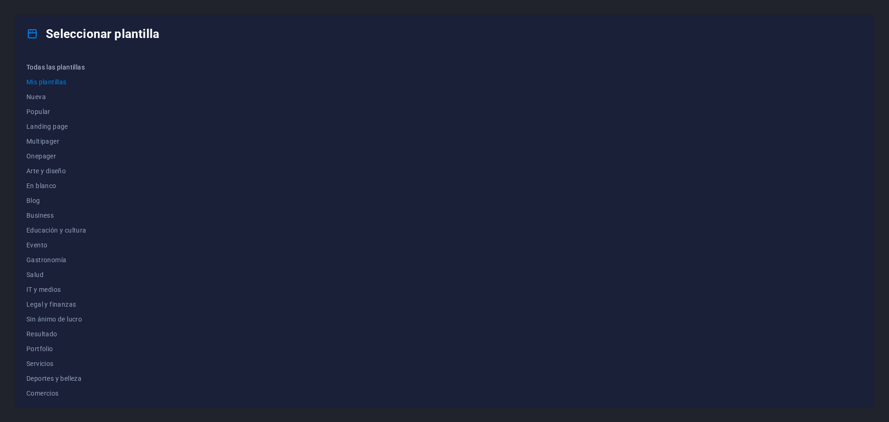
click at [44, 68] on span "Todas las plantillas" at bounding box center [56, 66] width 60 height 7
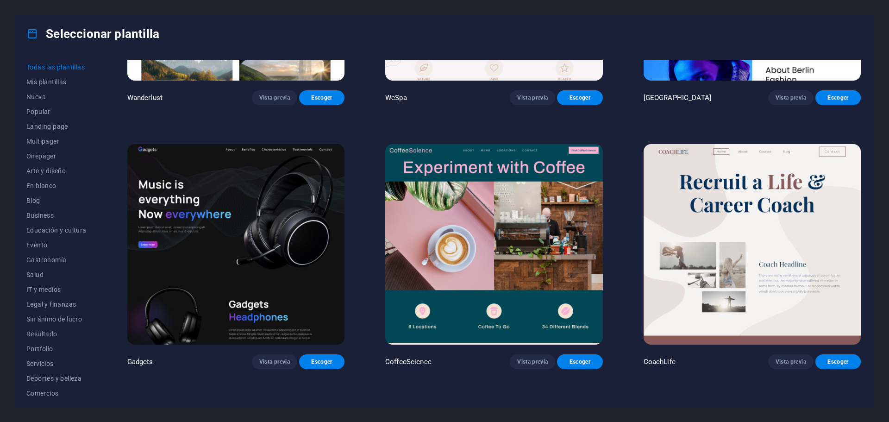
scroll to position [3103, 0]
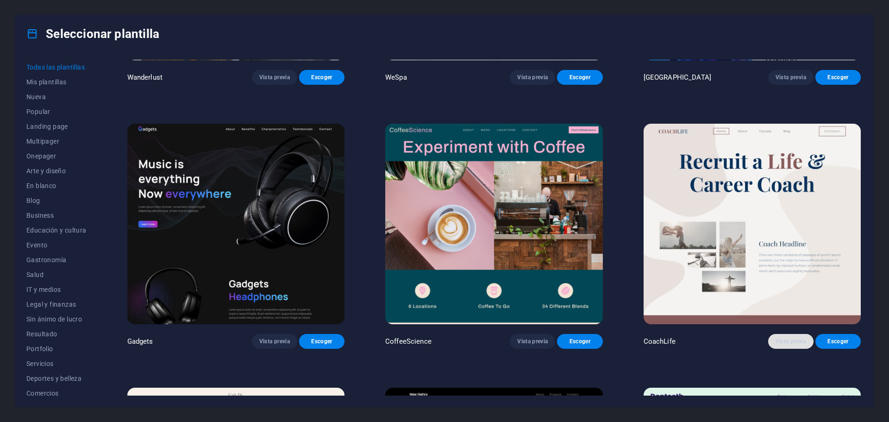
click at [783, 338] on span "Vista previa" at bounding box center [791, 341] width 31 height 7
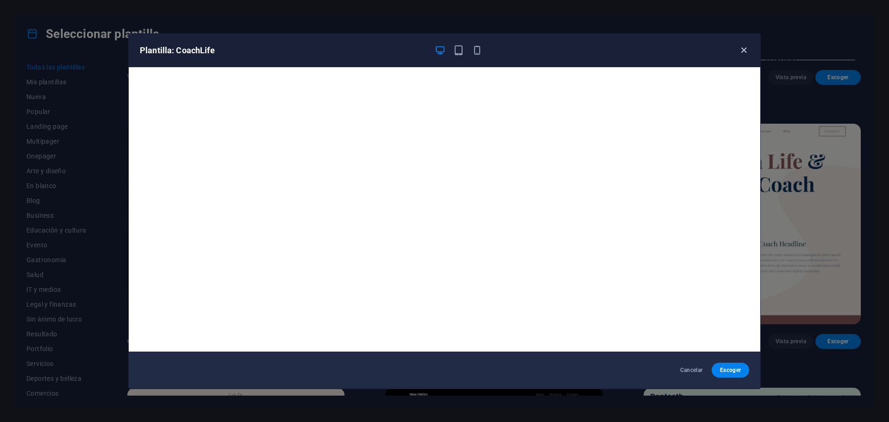
click at [745, 53] on icon "button" at bounding box center [744, 50] width 11 height 11
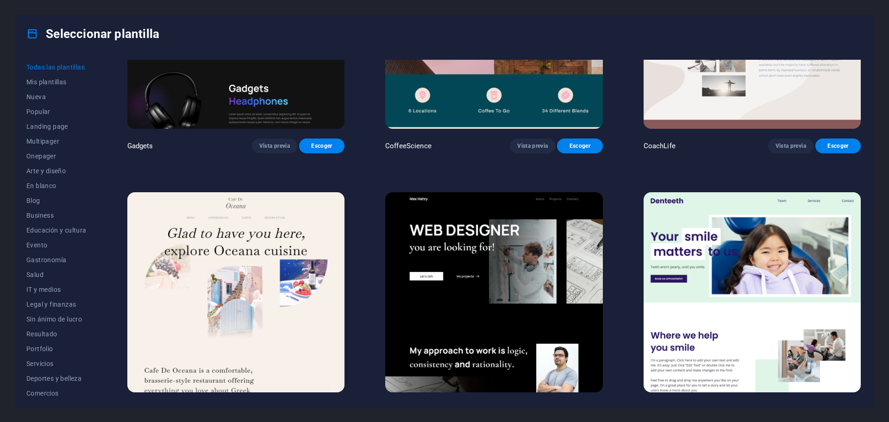
scroll to position [3381, 0]
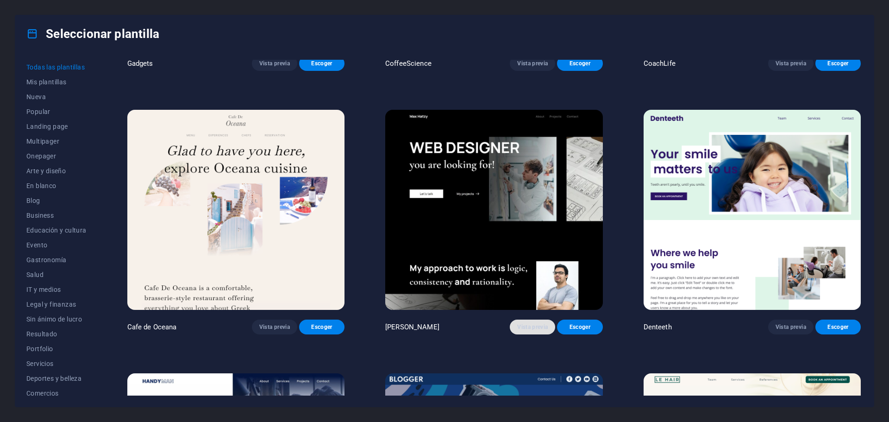
click at [521, 323] on span "Vista previa" at bounding box center [532, 326] width 31 height 7
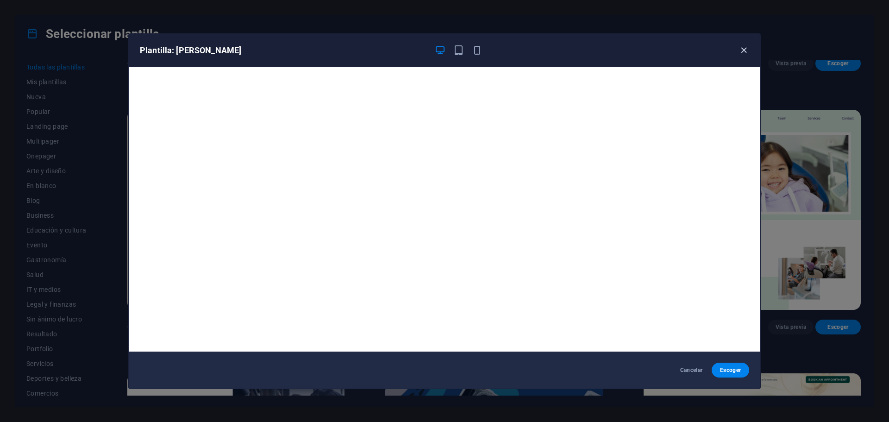
click at [744, 49] on icon "button" at bounding box center [744, 50] width 11 height 11
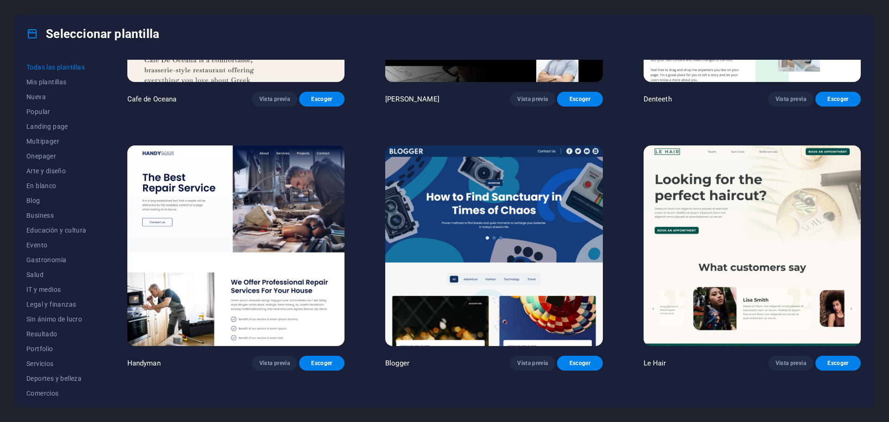
scroll to position [3612, 0]
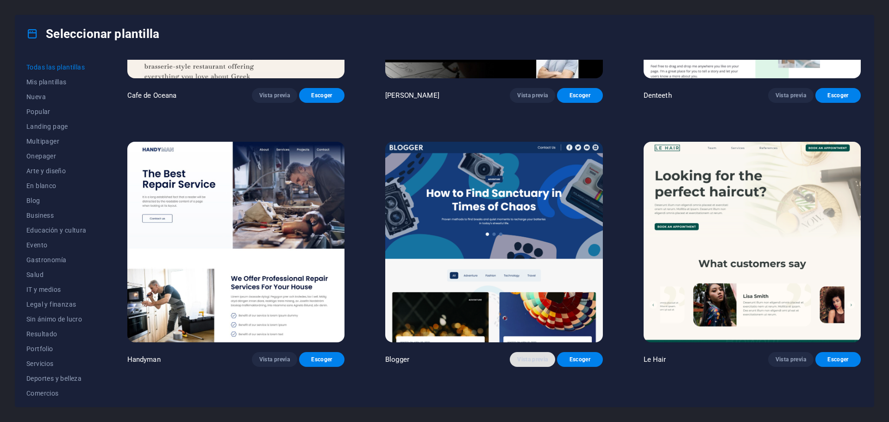
click at [523, 356] on span "Vista previa" at bounding box center [532, 359] width 31 height 7
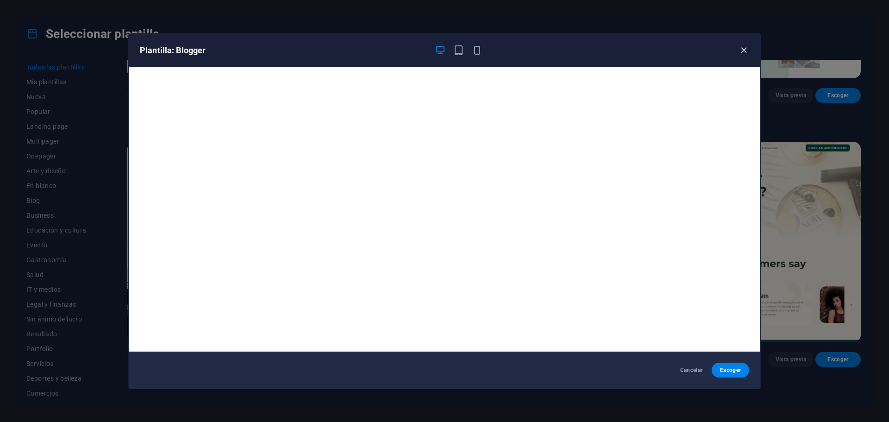
click at [747, 49] on icon "button" at bounding box center [744, 50] width 11 height 11
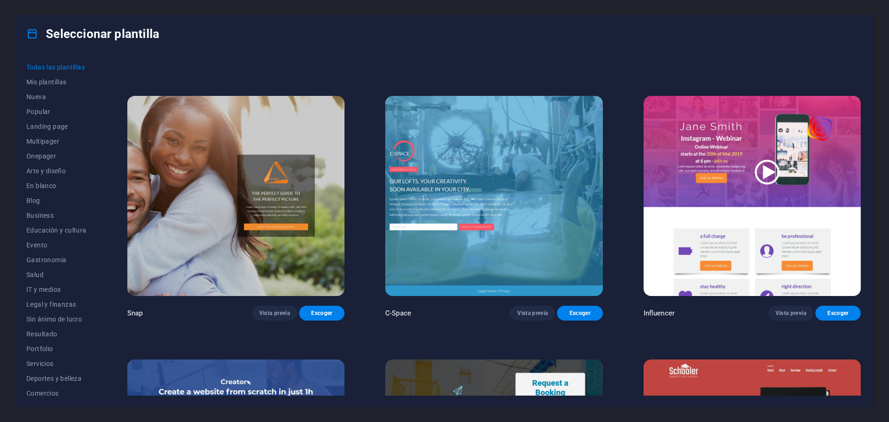
scroll to position [13153, 0]
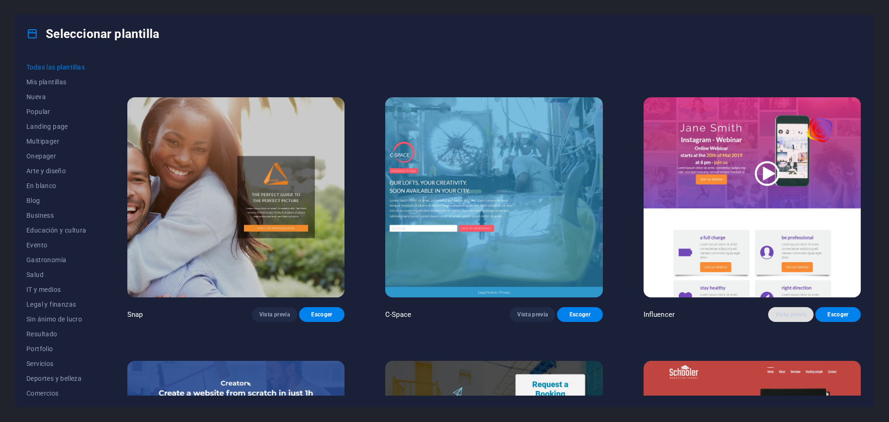
click at [774, 307] on button "Vista previa" at bounding box center [790, 314] width 45 height 15
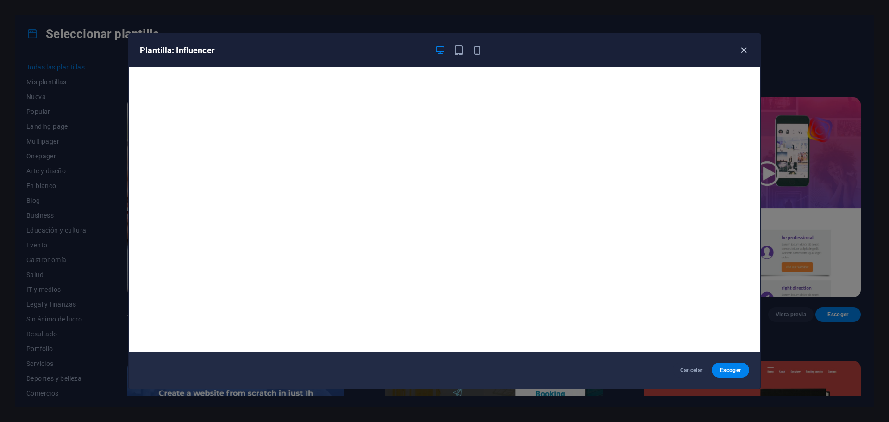
click at [742, 52] on icon "button" at bounding box center [744, 50] width 11 height 11
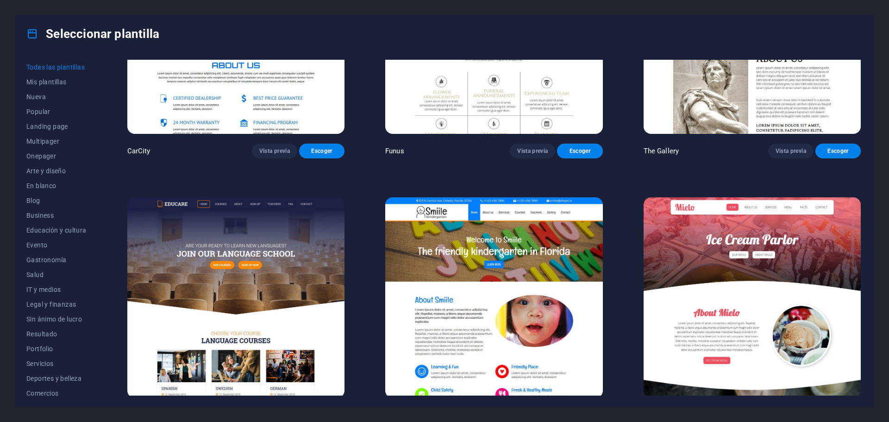
scroll to position [8042, 0]
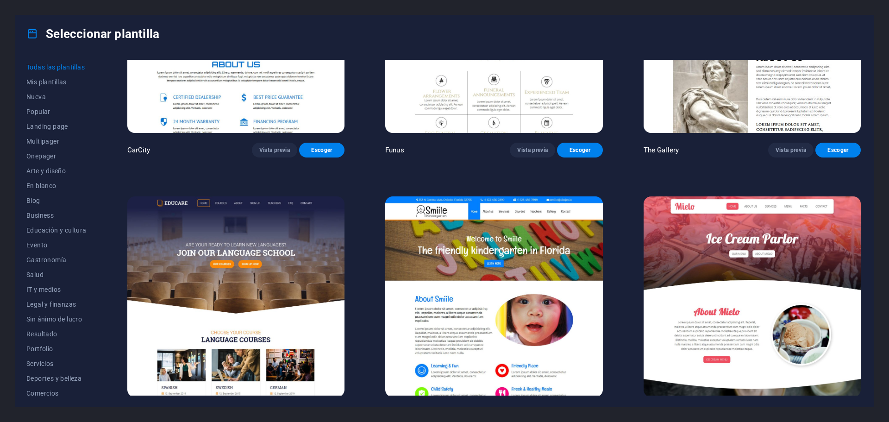
click at [264, 410] on span "Vista previa" at bounding box center [274, 413] width 31 height 7
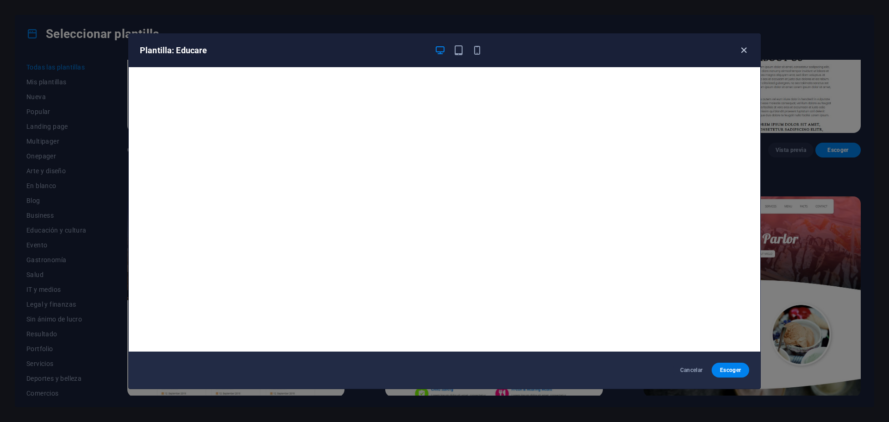
click at [744, 50] on icon "button" at bounding box center [744, 50] width 11 height 11
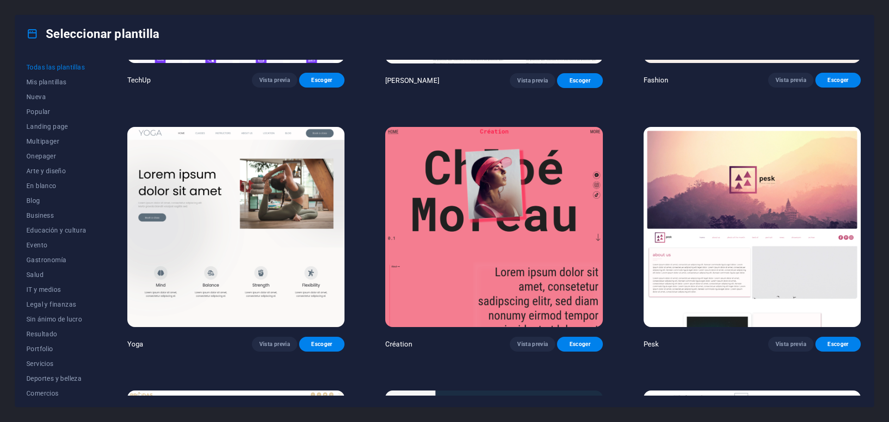
scroll to position [4151, 0]
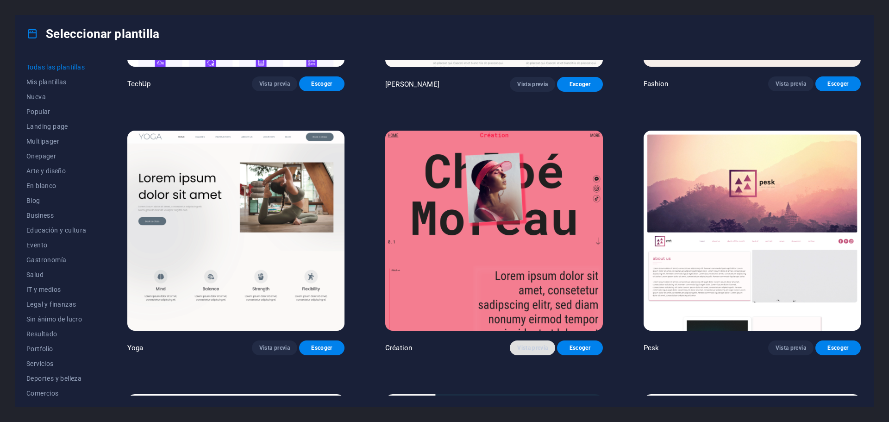
click at [517, 344] on span "Vista previa" at bounding box center [532, 347] width 31 height 7
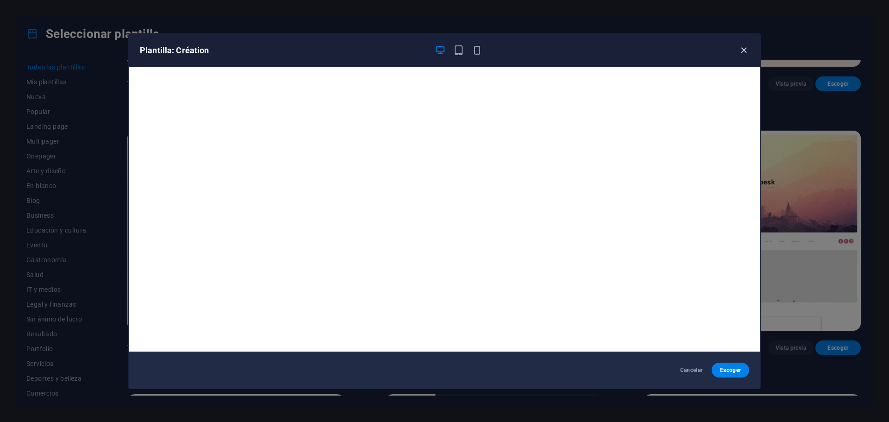
click at [745, 50] on icon "button" at bounding box center [744, 50] width 11 height 11
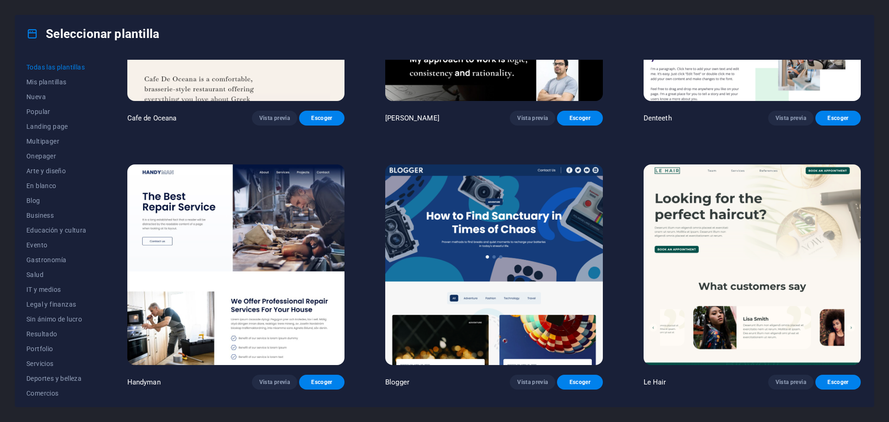
scroll to position [3596, 0]
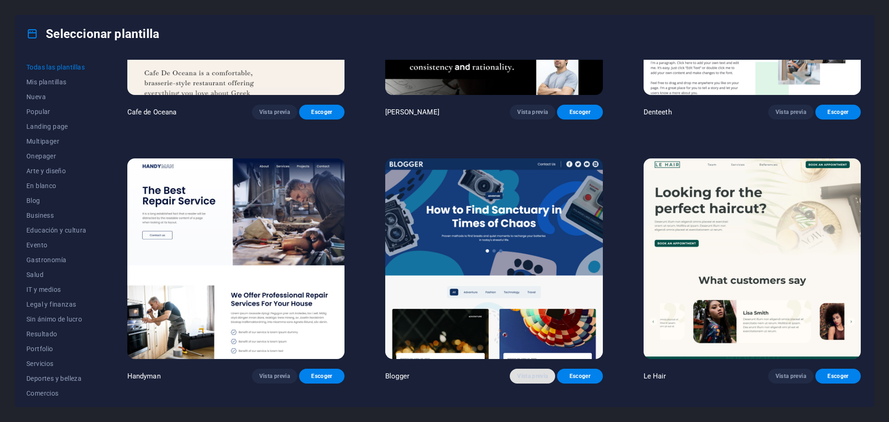
click at [520, 372] on span "Vista previa" at bounding box center [532, 375] width 31 height 7
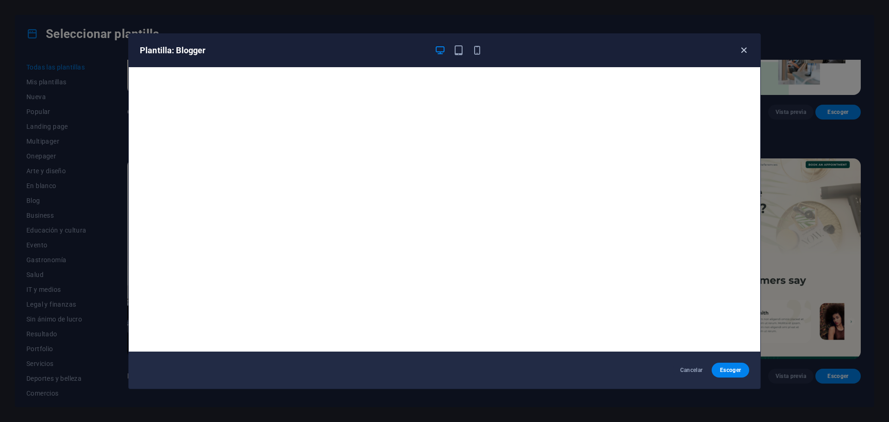
click at [743, 52] on icon "button" at bounding box center [744, 50] width 11 height 11
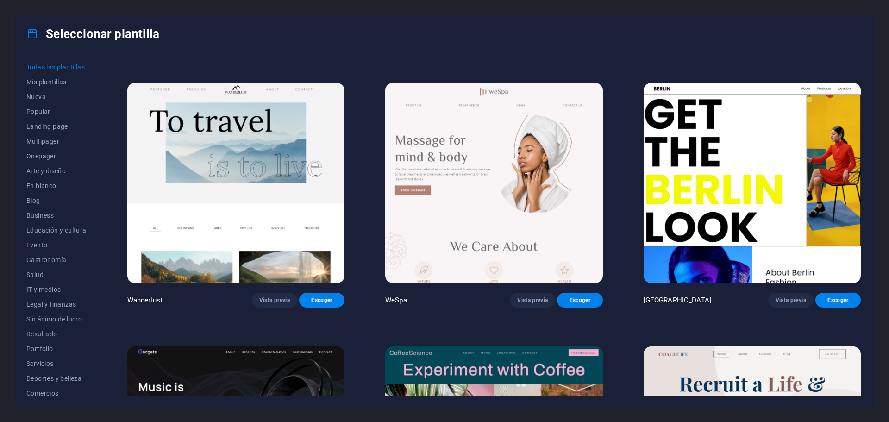
scroll to position [2855, 0]
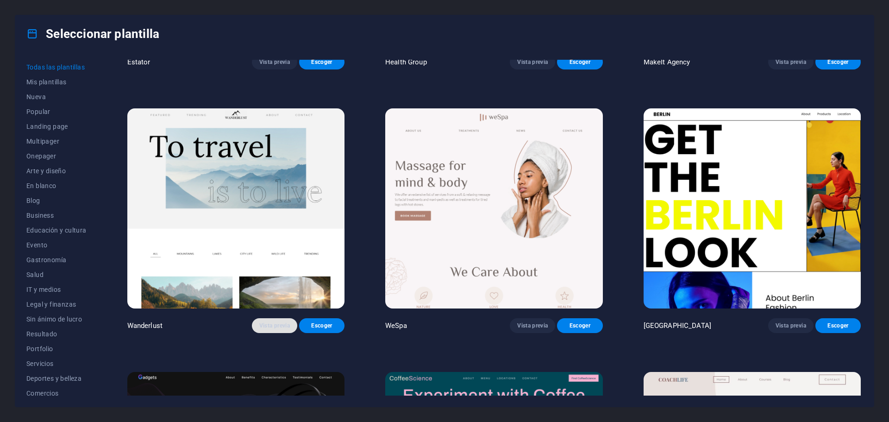
click at [264, 318] on button "Vista previa" at bounding box center [274, 325] width 45 height 15
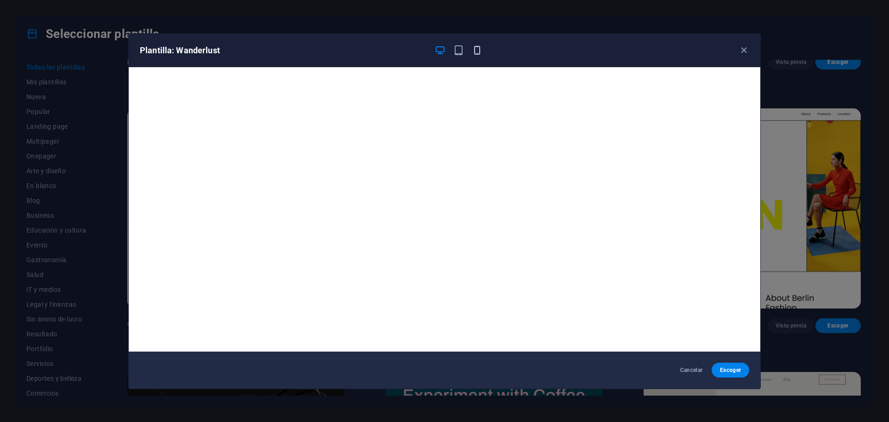
click at [479, 45] on icon "button" at bounding box center [477, 50] width 11 height 11
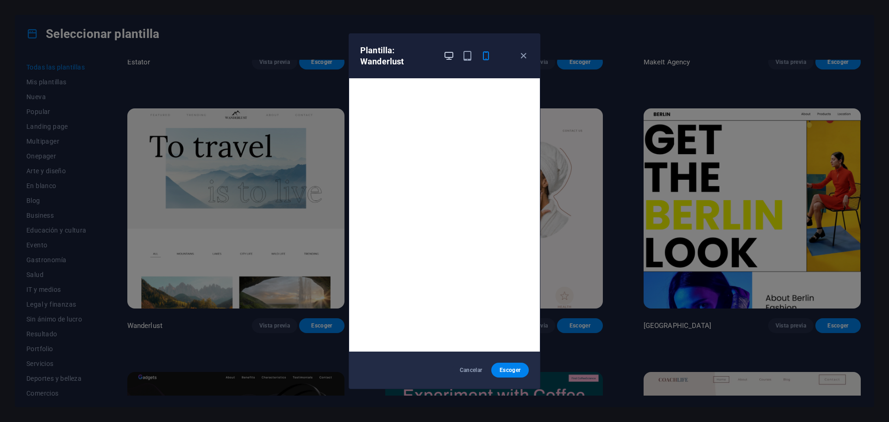
click at [449, 56] on icon "button" at bounding box center [449, 55] width 11 height 11
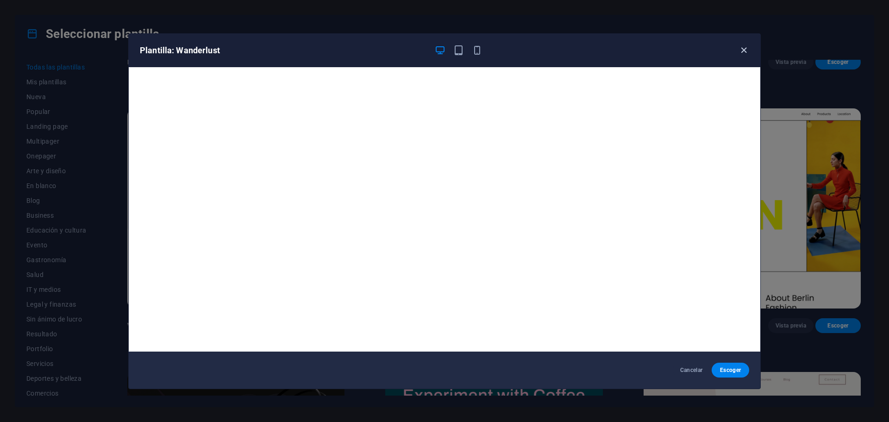
click at [743, 50] on icon "button" at bounding box center [744, 50] width 11 height 11
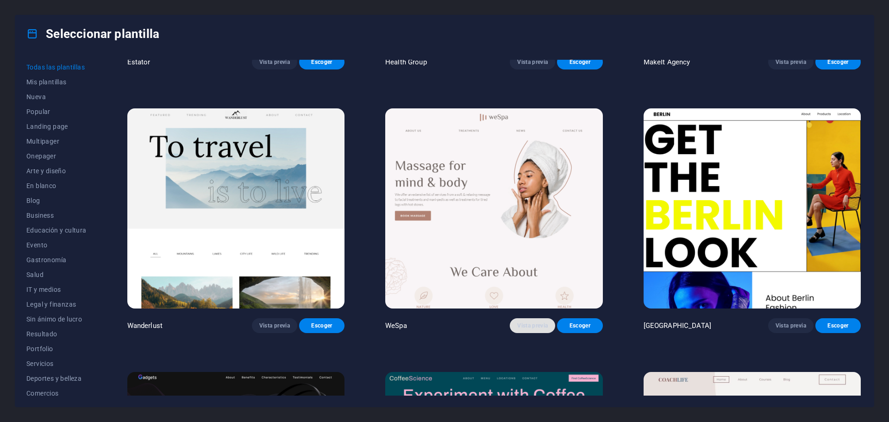
click at [520, 318] on button "Vista previa" at bounding box center [532, 325] width 45 height 15
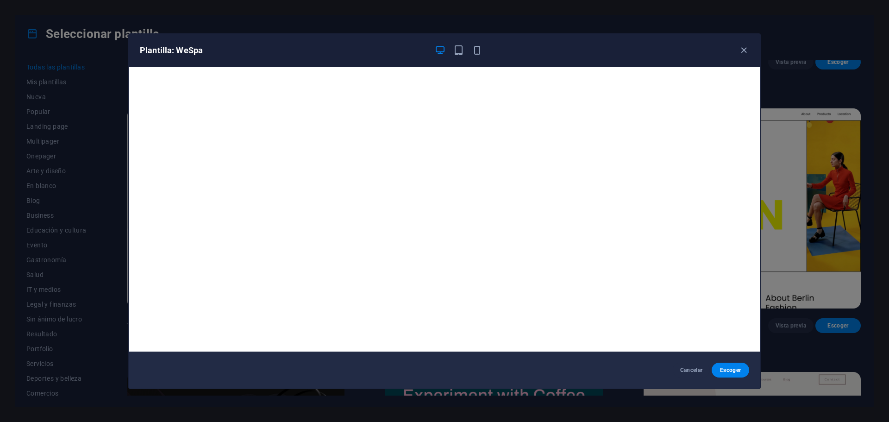
scroll to position [2, 0]
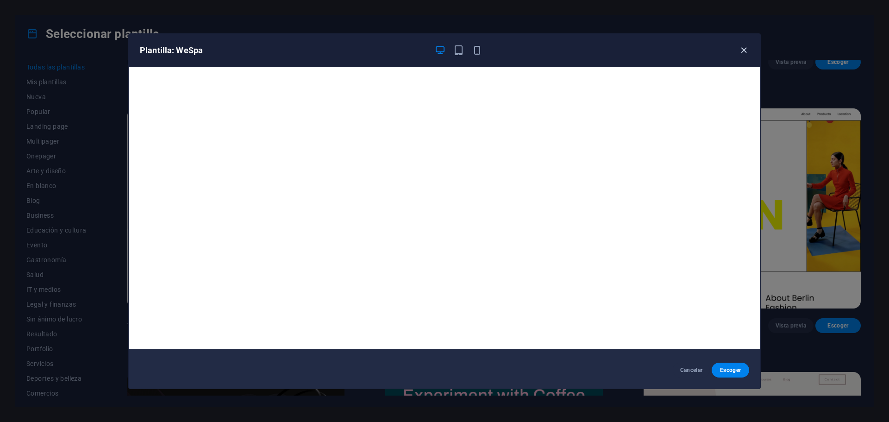
click at [743, 52] on icon "button" at bounding box center [744, 50] width 11 height 11
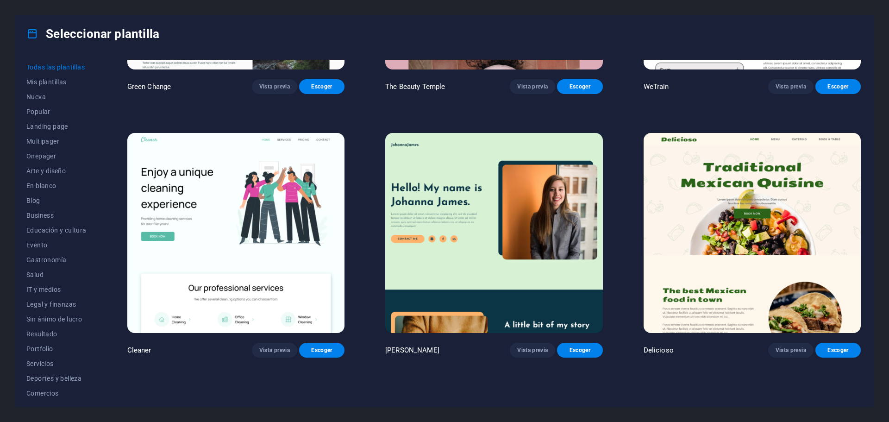
scroll to position [1836, 0]
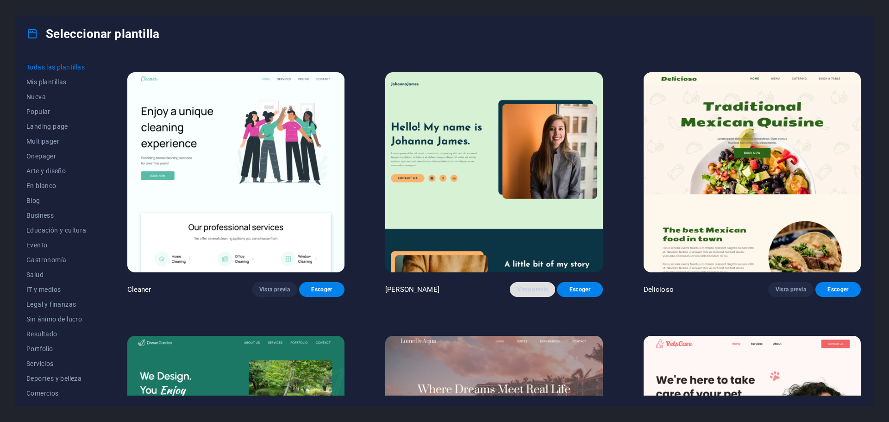
click at [524, 286] on span "Vista previa" at bounding box center [532, 289] width 31 height 7
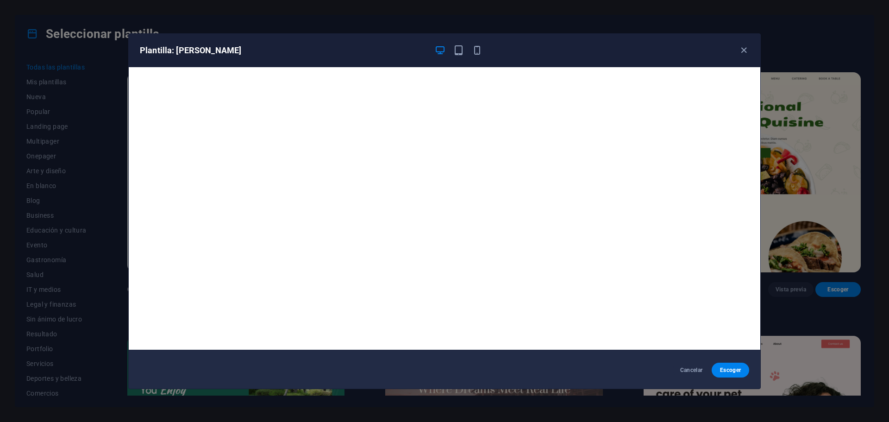
scroll to position [2, 0]
click at [741, 49] on icon "button" at bounding box center [744, 50] width 11 height 11
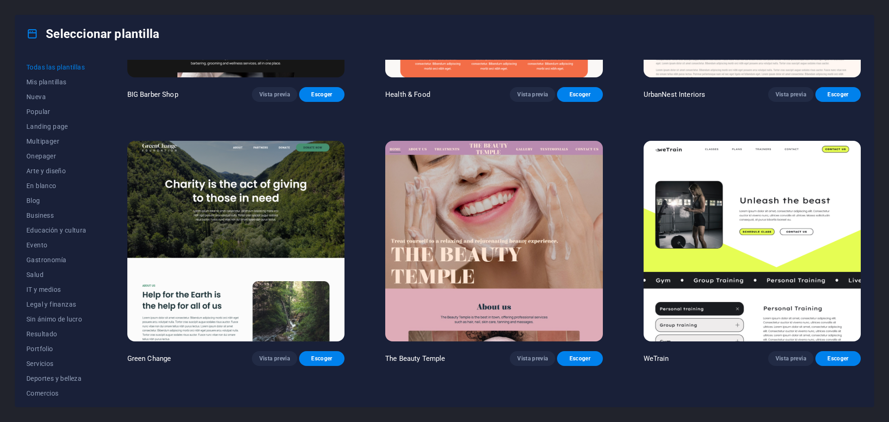
scroll to position [1558, 0]
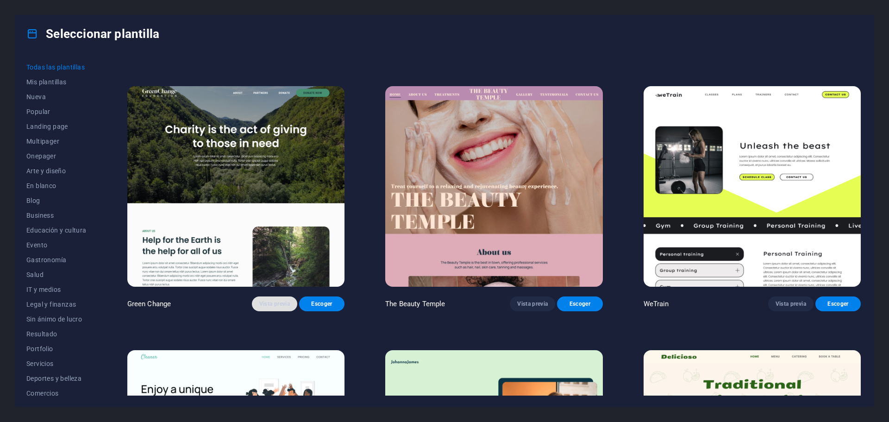
click at [262, 300] on span "Vista previa" at bounding box center [274, 303] width 31 height 7
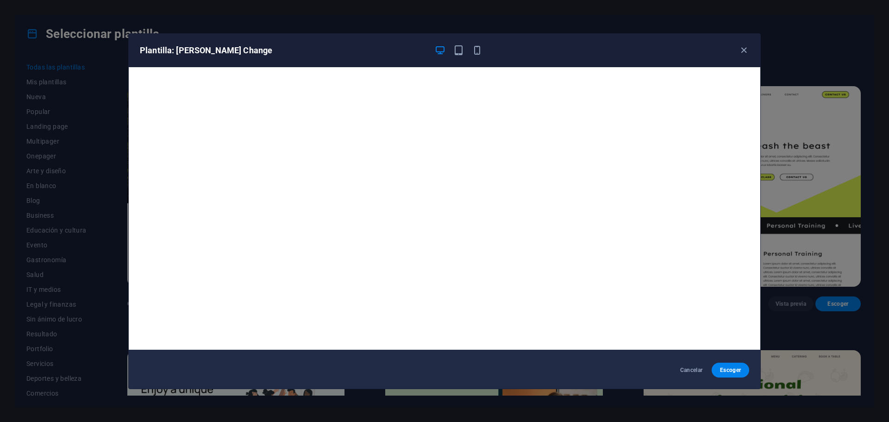
scroll to position [2, 0]
click at [742, 49] on icon "button" at bounding box center [744, 50] width 11 height 11
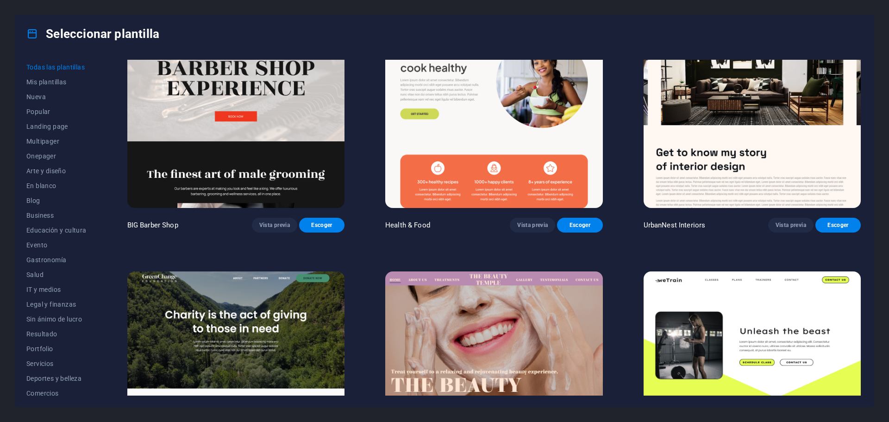
scroll to position [1604, 0]
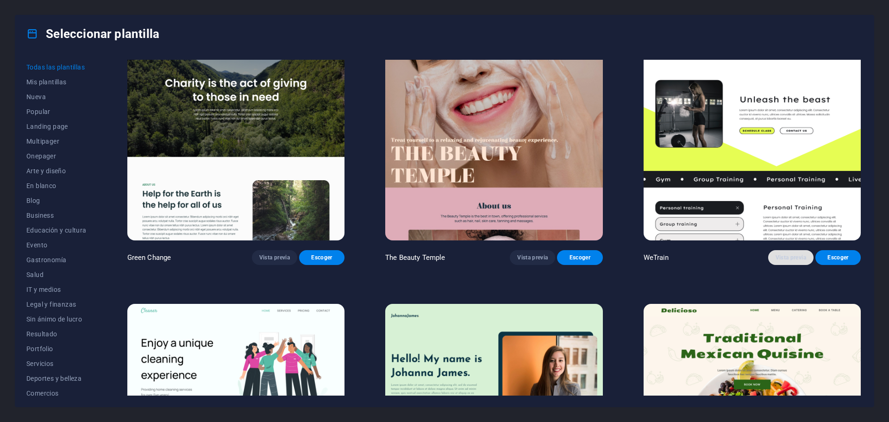
click at [785, 254] on span "Vista previa" at bounding box center [791, 257] width 31 height 7
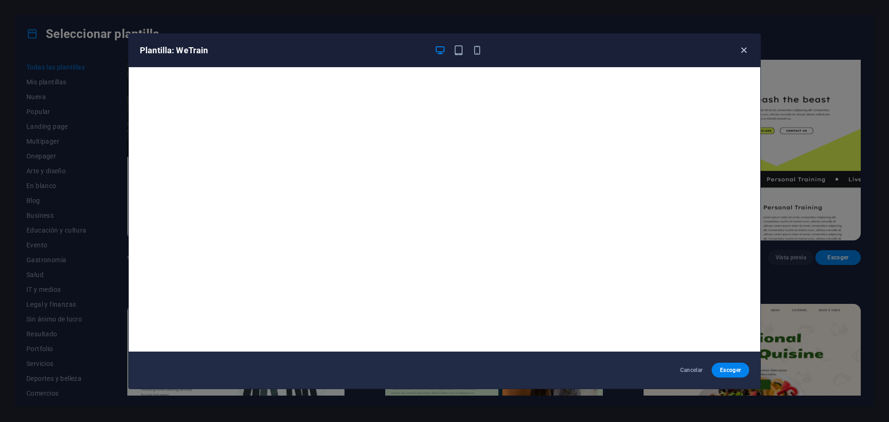
click at [745, 49] on icon "button" at bounding box center [744, 50] width 11 height 11
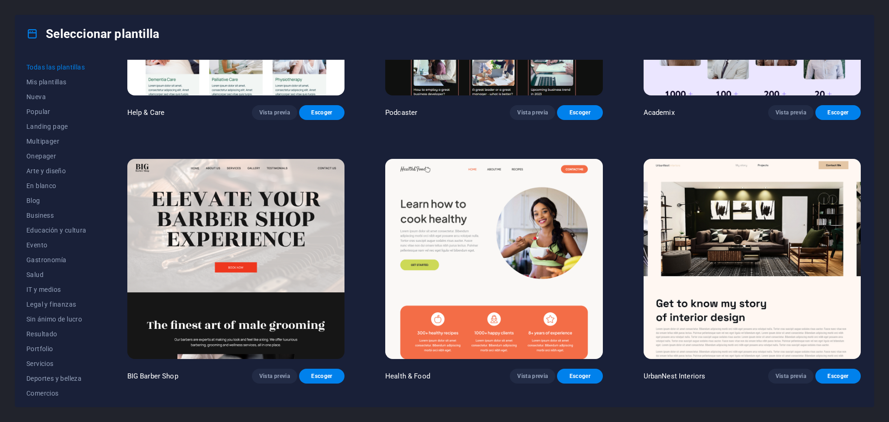
scroll to position [1234, 0]
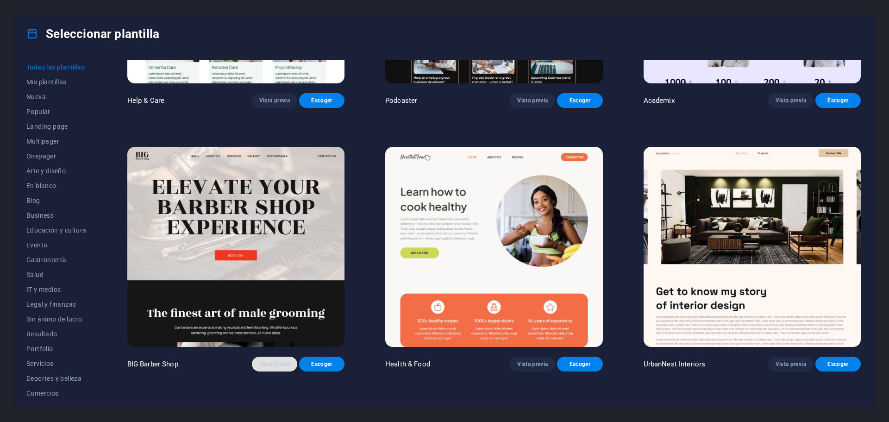
click at [267, 360] on span "Vista previa" at bounding box center [274, 363] width 31 height 7
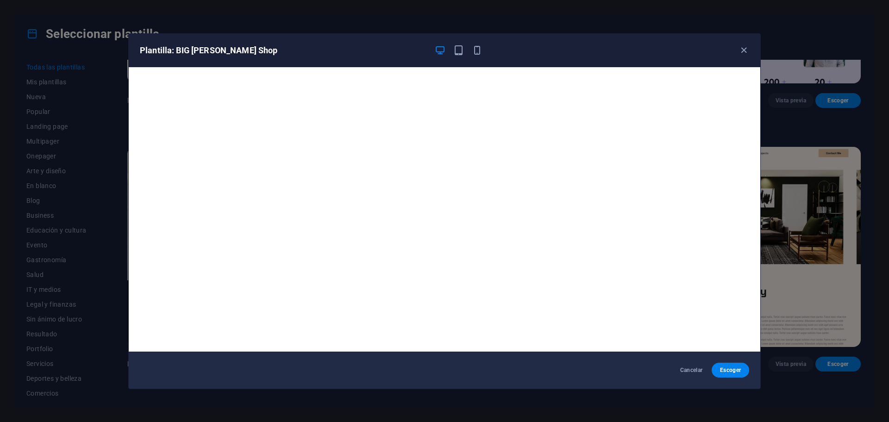
scroll to position [2, 0]
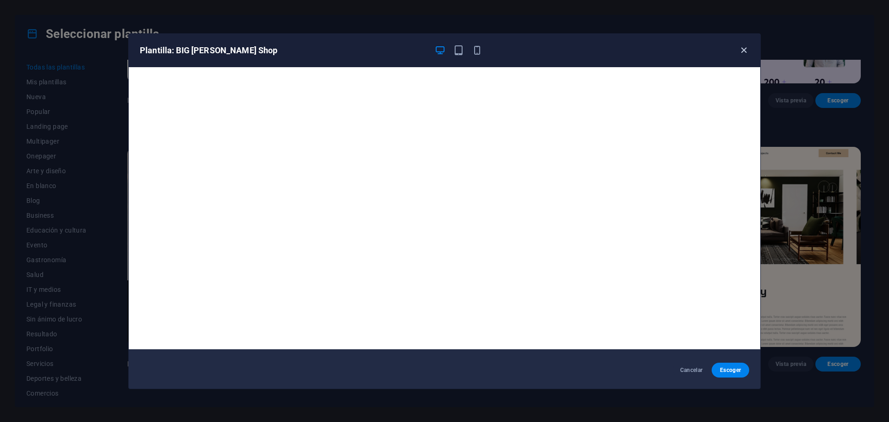
click at [747, 48] on icon "button" at bounding box center [744, 50] width 11 height 11
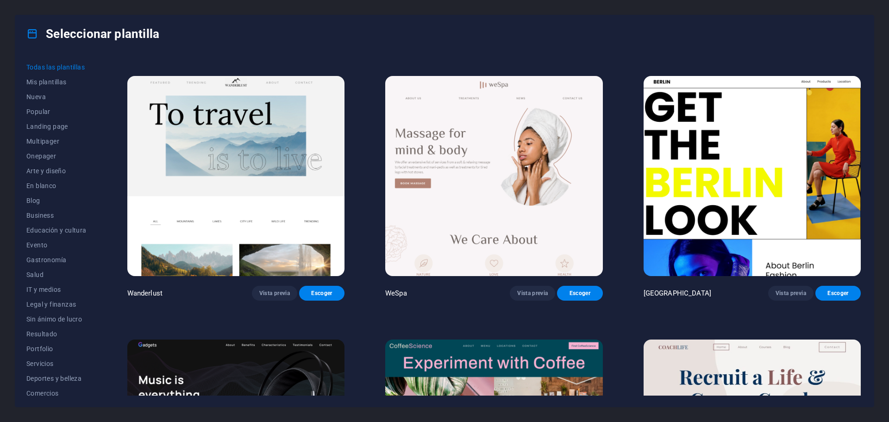
scroll to position [2871, 0]
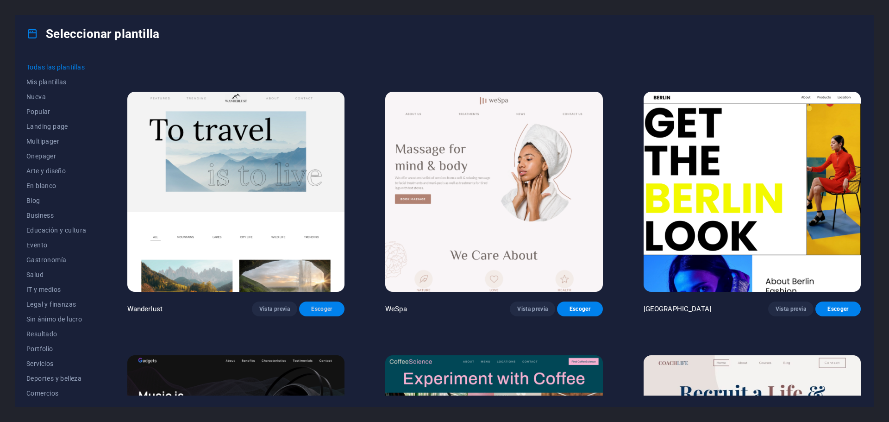
click at [326, 305] on span "Escoger" at bounding box center [322, 308] width 31 height 7
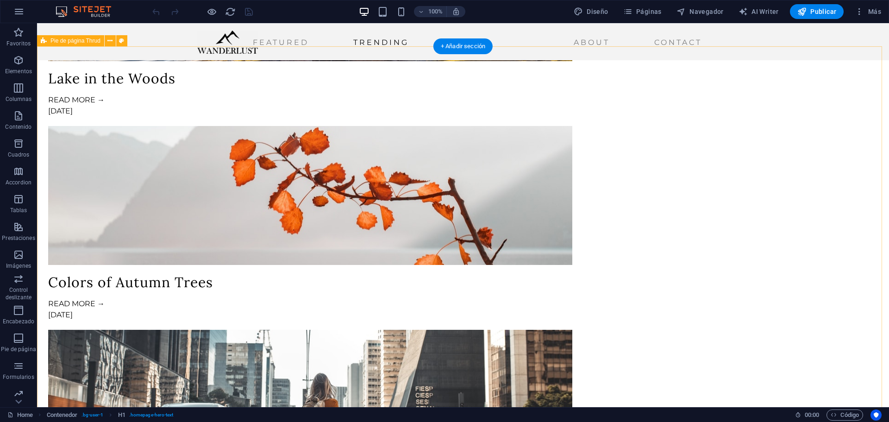
scroll to position [1838, 0]
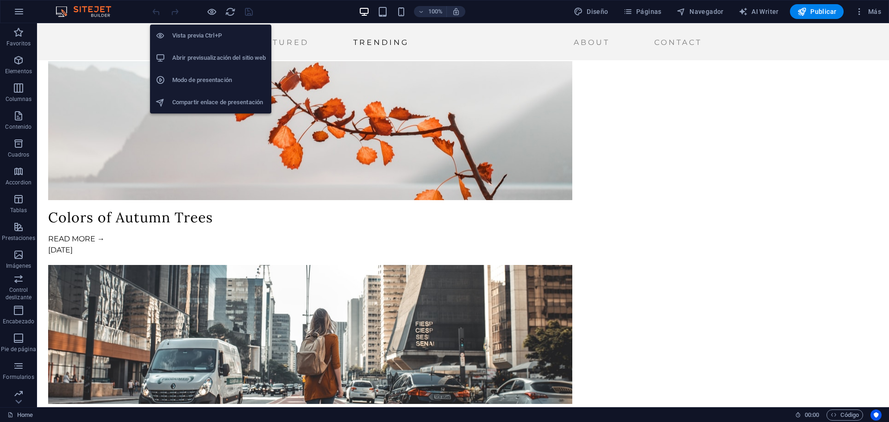
click at [214, 57] on h6 "Abrir previsualización del sitio web" at bounding box center [219, 57] width 94 height 11
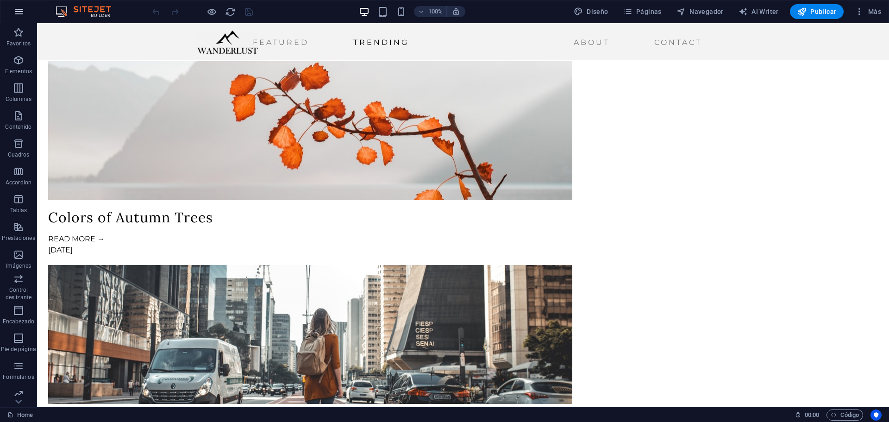
click at [16, 13] on icon "button" at bounding box center [18, 11] width 11 height 11
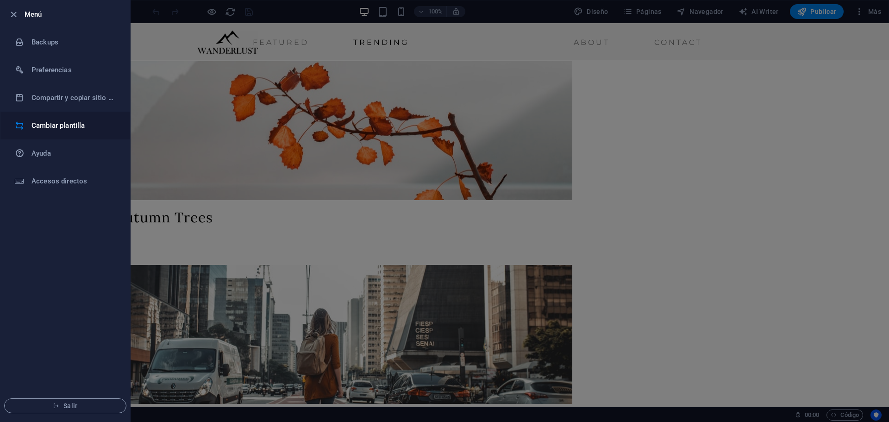
click at [46, 122] on h6 "Cambiar plantilla" at bounding box center [74, 125] width 86 height 11
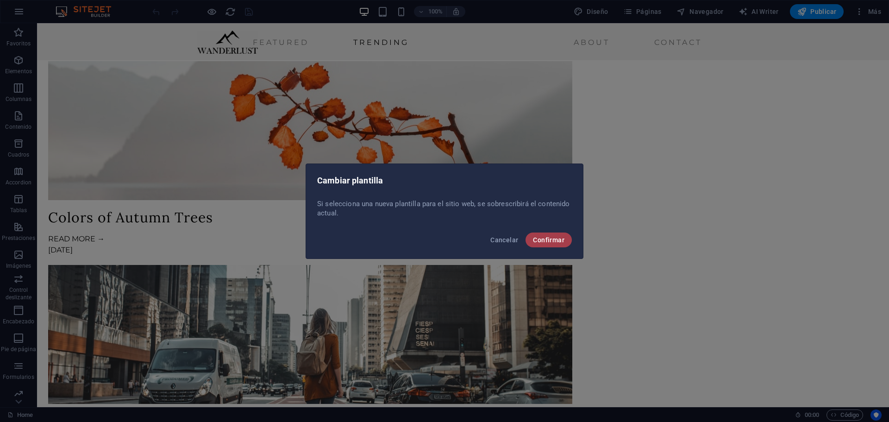
click at [555, 241] on span "Confirmar" at bounding box center [548, 239] width 31 height 7
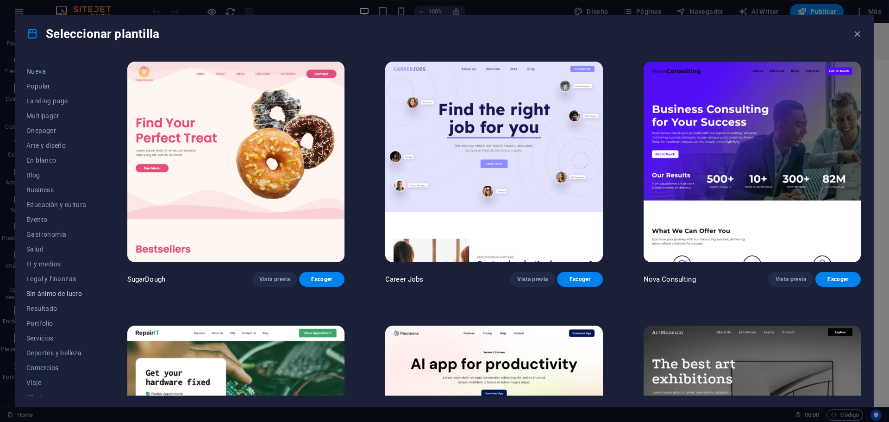
scroll to position [35, 0]
click at [862, 38] on icon "button" at bounding box center [857, 34] width 11 height 11
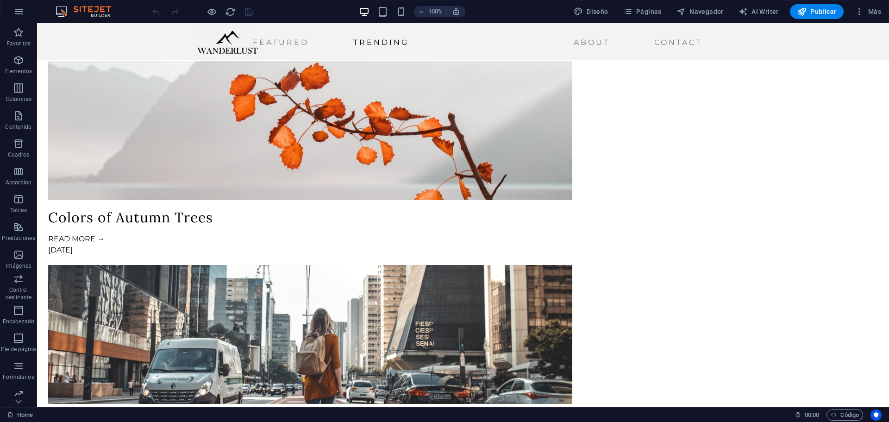
click at [872, 0] on div "100% Diseño Páginas Navegador AI Writer Publicar Más" at bounding box center [444, 11] width 888 height 22
click at [860, 8] on icon "button" at bounding box center [859, 11] width 9 height 9
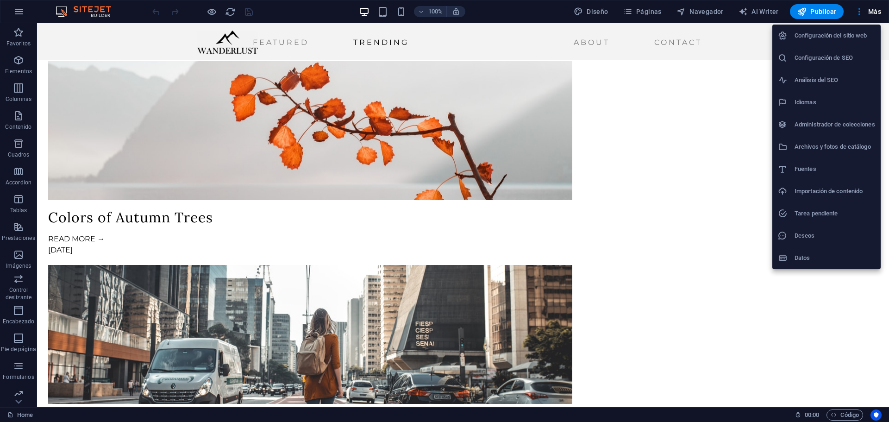
click at [71, 9] on div at bounding box center [444, 211] width 889 height 422
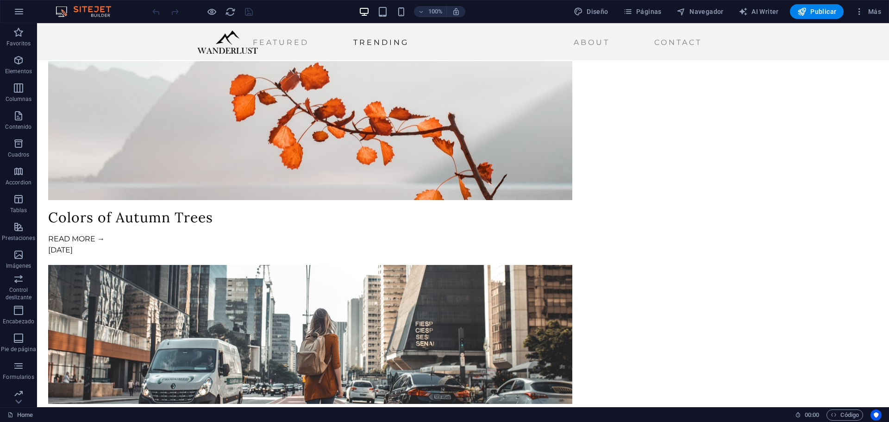
click at [63, 11] on img at bounding box center [87, 11] width 69 height 11
click at [82, 9] on img at bounding box center [87, 11] width 69 height 11
click at [97, 16] on img at bounding box center [87, 11] width 69 height 11
